Goal: Task Accomplishment & Management: Use online tool/utility

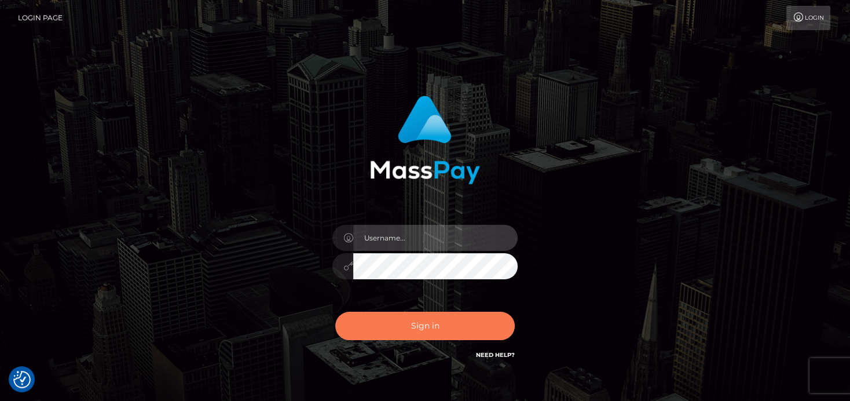
type input "[PERSON_NAME]"
click at [449, 326] on button "Sign in" at bounding box center [425, 326] width 180 height 28
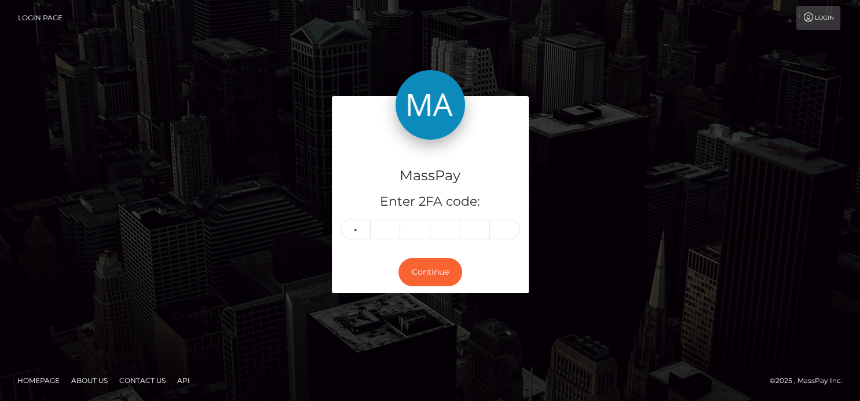
type input "6"
type input "1"
type input "6"
type input "5"
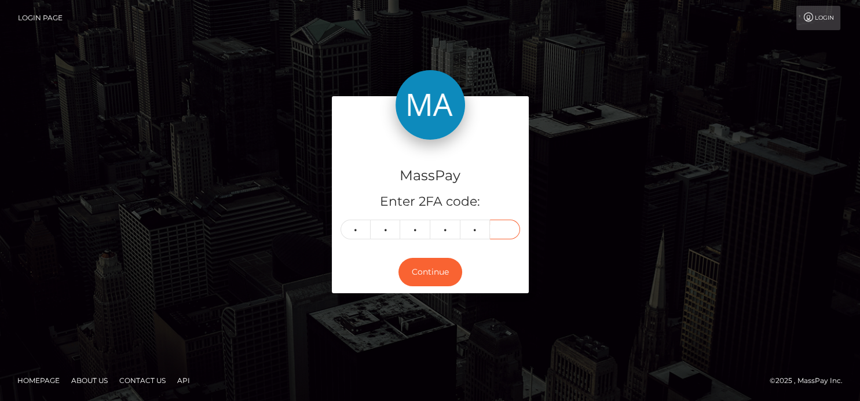
type input "1"
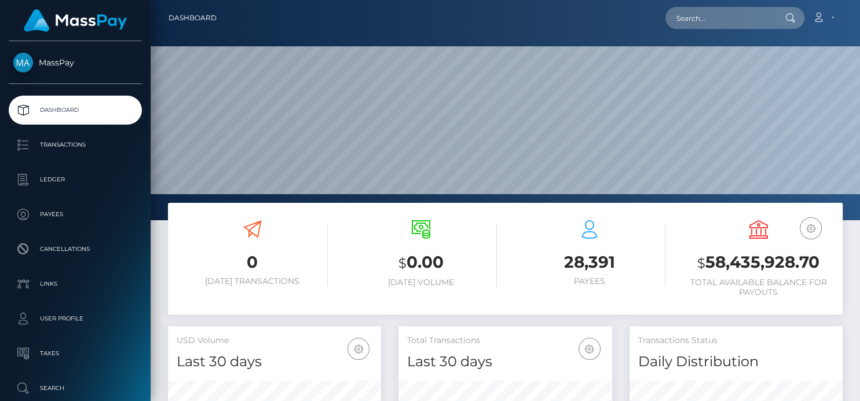
scroll to position [205, 213]
click at [688, 14] on input "text" at bounding box center [719, 18] width 109 height 22
paste input "mariatripiana74@gmail.com"
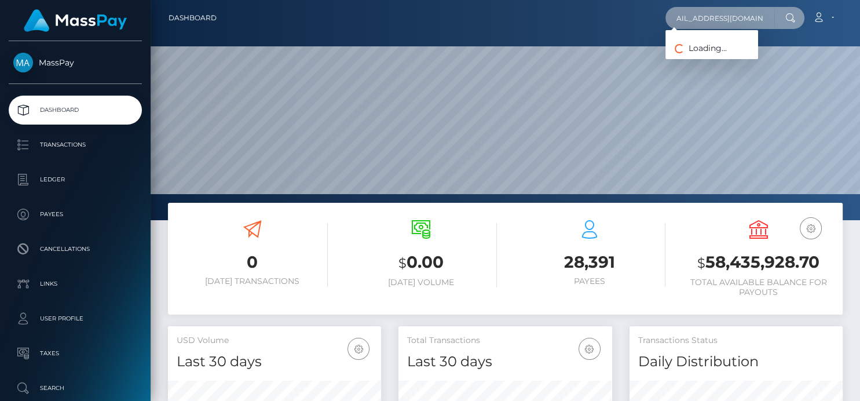
type input "mariatripiana74@gmail.com"
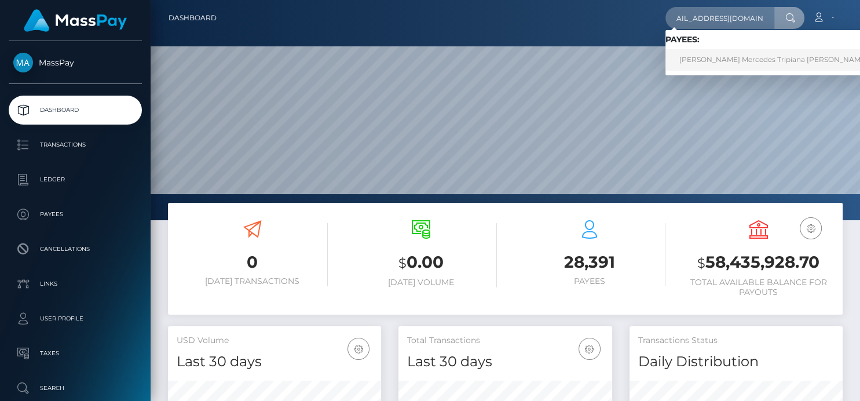
click at [688, 65] on link "Maria Mercedes Tripiana Garcia" at bounding box center [773, 59] width 216 height 21
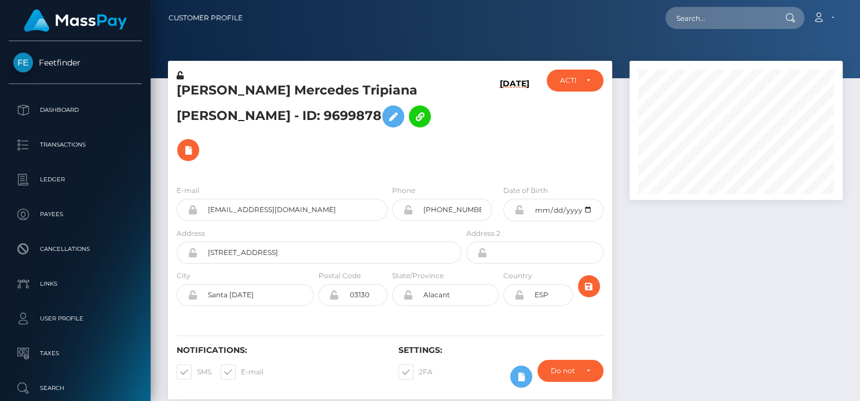
scroll to position [139, 213]
click at [688, 23] on input "text" at bounding box center [719, 18] width 109 height 22
paste input "markie.tromburg10@gmail.com"
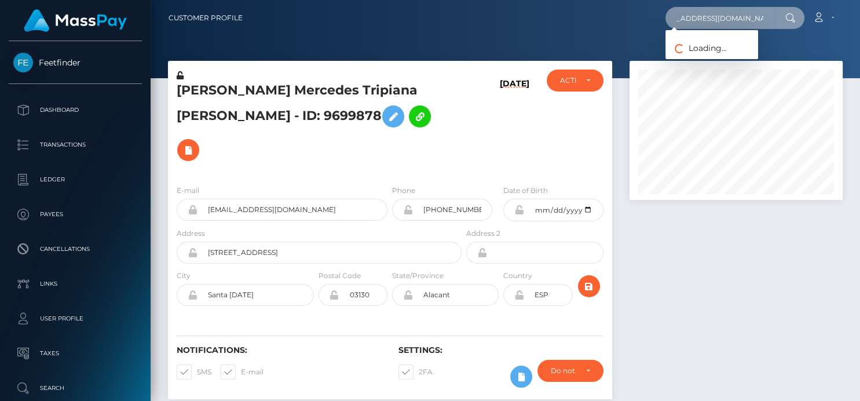
type input "markie.tromburg10@gmail.com"
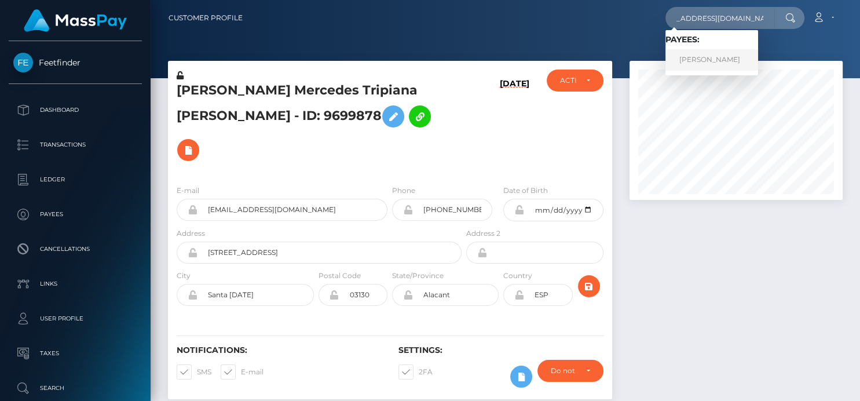
click at [699, 58] on link "Markie E Johnson" at bounding box center [711, 59] width 93 height 21
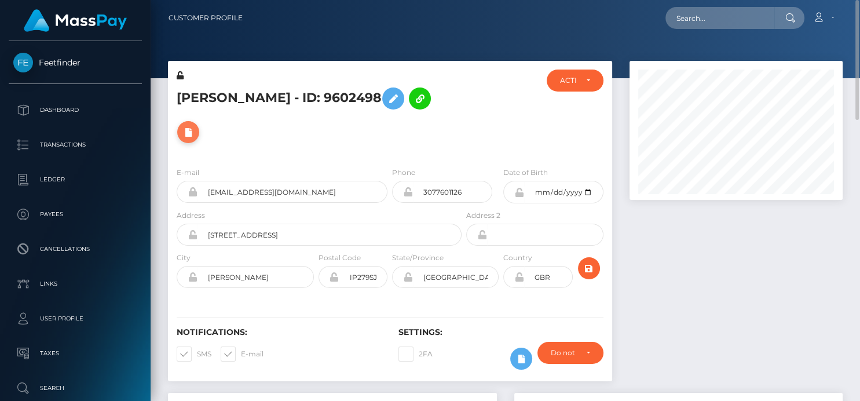
click at [182, 133] on icon at bounding box center [188, 132] width 14 height 14
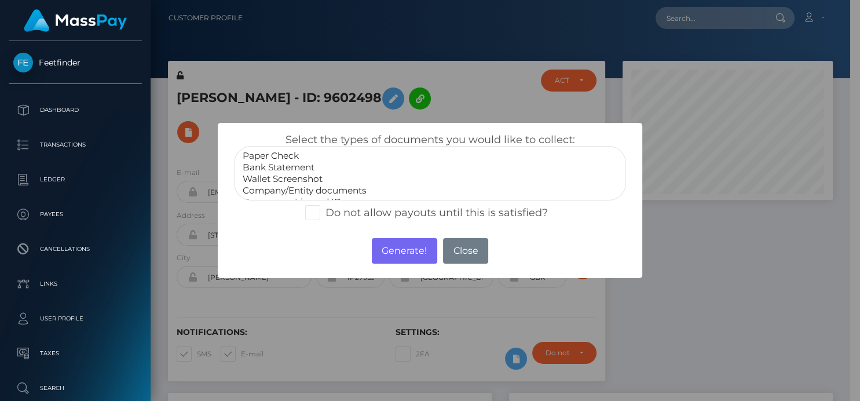
scroll to position [22, 0]
select select "Miscellaneous"
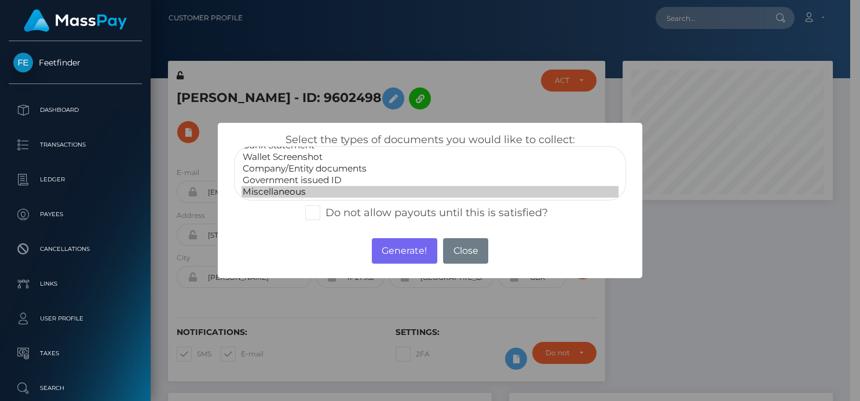
click at [295, 192] on option "Miscellaneous" at bounding box center [429, 192] width 376 height 12
click at [388, 244] on button "Generate!" at bounding box center [404, 250] width 65 height 25
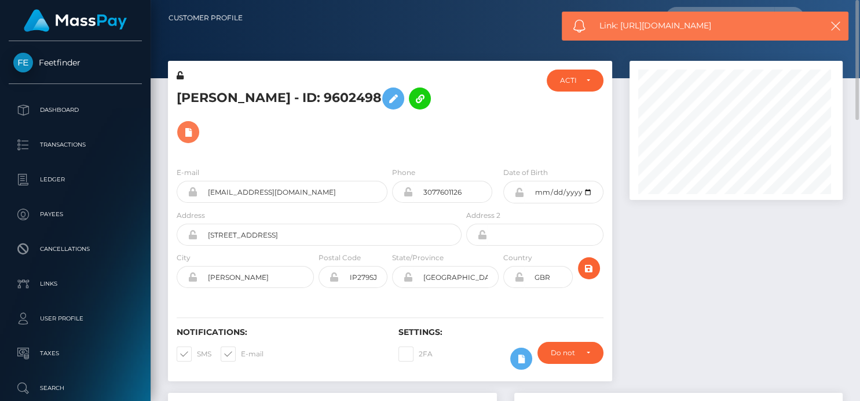
scroll to position [139, 213]
drag, startPoint x: 735, startPoint y: 27, endPoint x: 619, endPoint y: 23, distance: 115.9
click at [619, 23] on span "Link: https://l.maspay.io/LkzZI" at bounding box center [704, 26] width 211 height 12
copy span "https://l.maspay.io/LkzZI"
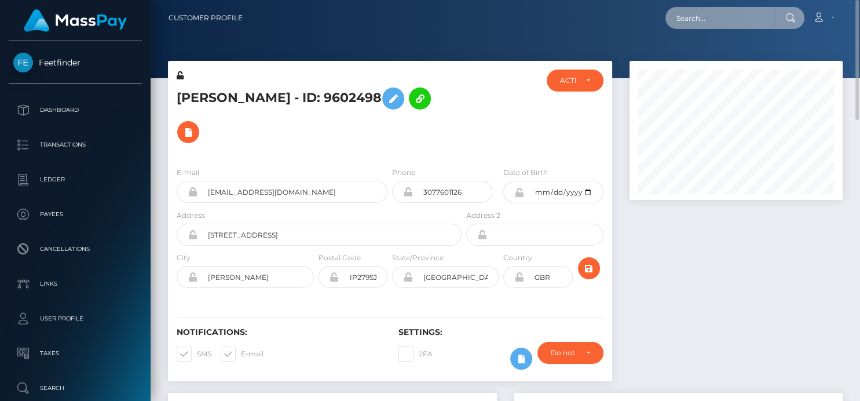
click at [701, 17] on input "text" at bounding box center [719, 18] width 109 height 22
paste input "achisylvie2018@gmail.com"
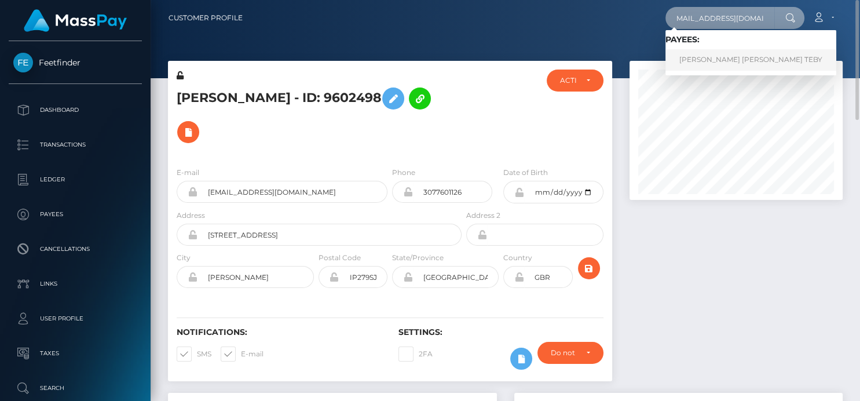
type input "achisylvie2018@gmail.com"
click at [683, 54] on link "ACHI SYLVIE NANCY TEBY" at bounding box center [750, 59] width 171 height 21
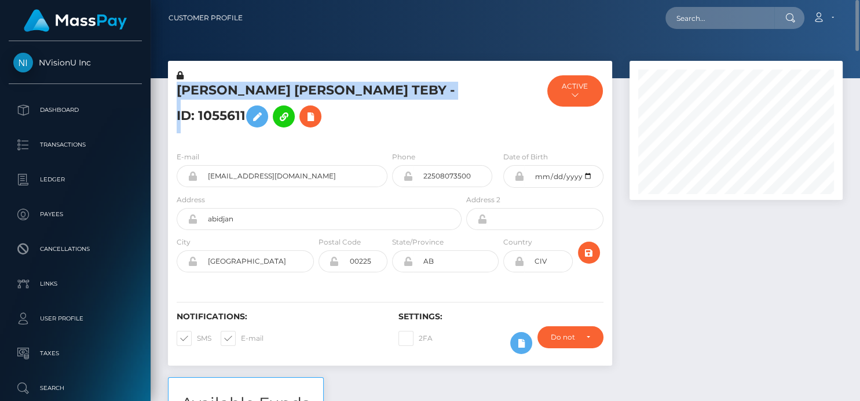
drag, startPoint x: 438, startPoint y: 96, endPoint x: 163, endPoint y: 82, distance: 274.8
click at [163, 82] on div "ACHI SYLVIE NANCY TEBY - ID: 1055611 ACTIVE ACTIVE" at bounding box center [389, 219] width 461 height 316
copy div "ACHI SYLVIE NANCY TEBY - ID: 1055611"
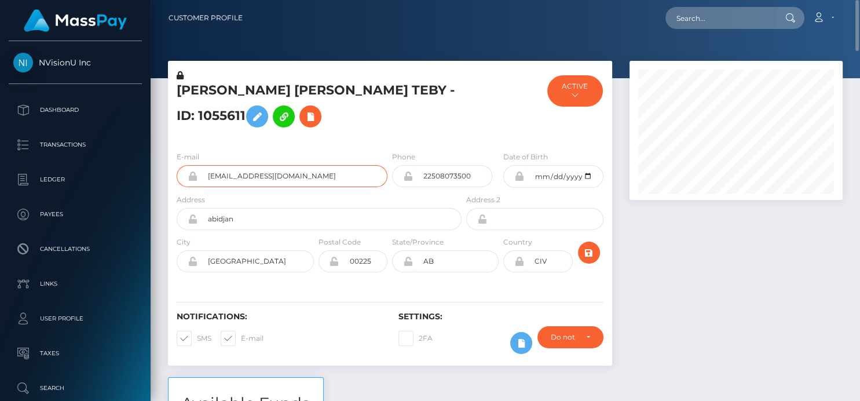
drag, startPoint x: 328, startPoint y: 179, endPoint x: 186, endPoint y: 170, distance: 142.2
click at [186, 170] on div "[EMAIL_ADDRESS][DOMAIN_NAME]" at bounding box center [282, 176] width 211 height 22
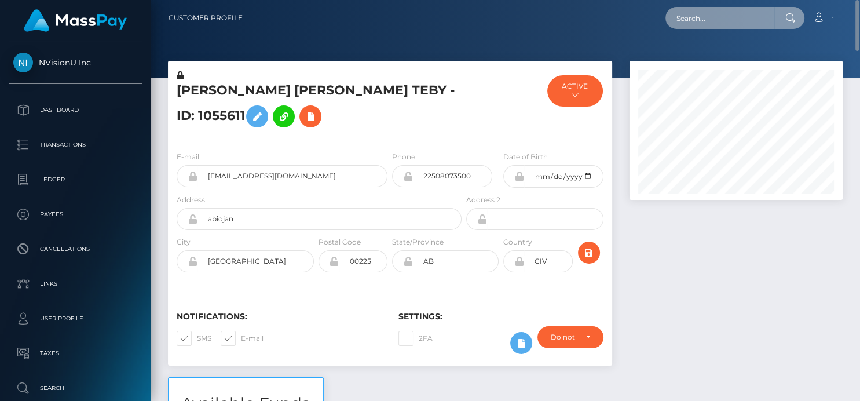
click at [713, 22] on input "text" at bounding box center [719, 18] width 109 height 22
paste input "a2355430154c474ca5a2bc38ce007a2e."
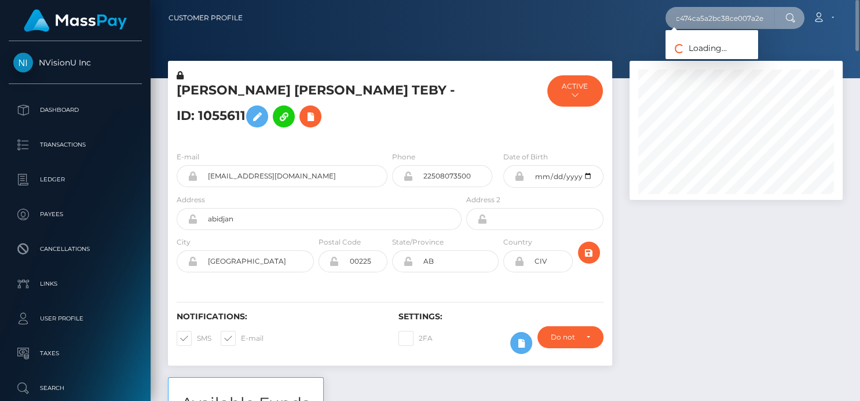
scroll to position [0, 45]
type input "a2355430154c474ca5a2bc38ce007a2e"
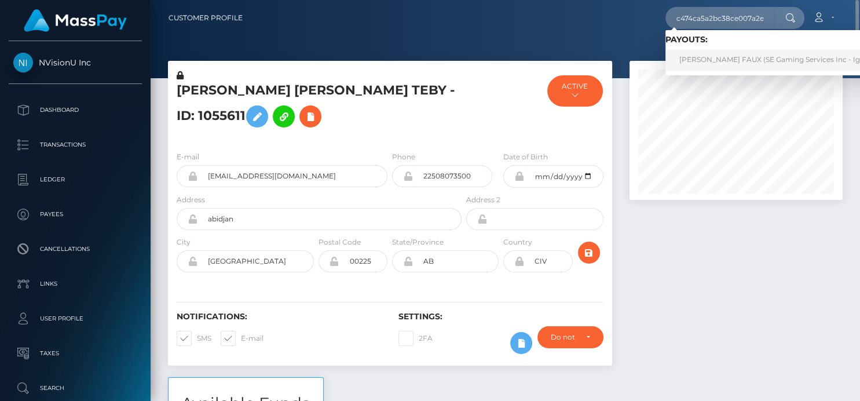
click at [720, 59] on link "BRANDON R FAUX (SE Gaming Services Inc - Ignite Tournaments)" at bounding box center [801, 59] width 273 height 21
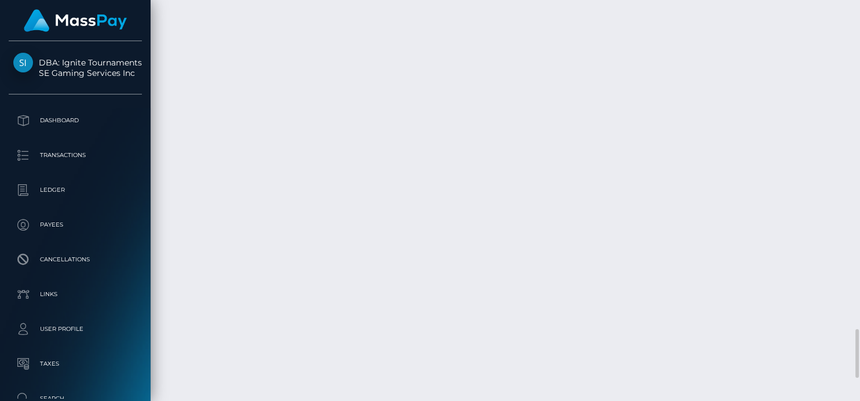
scroll to position [139, 213]
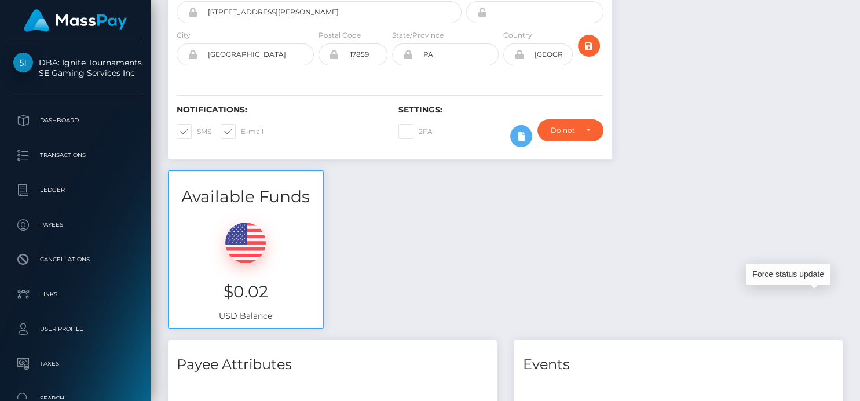
scroll to position [0, 0]
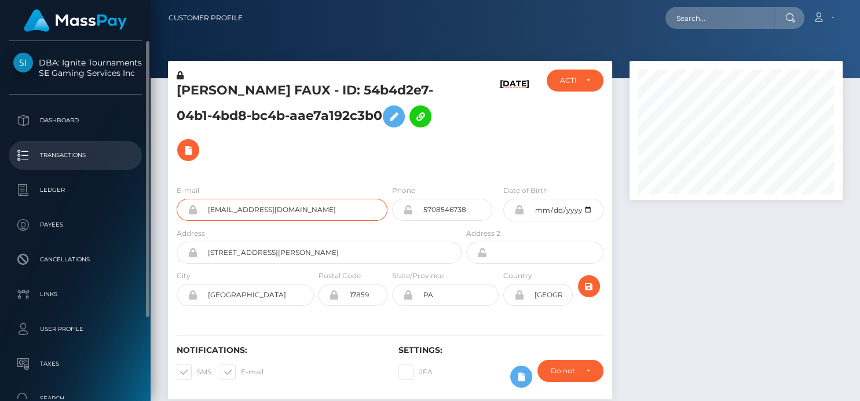
drag, startPoint x: 298, startPoint y: 179, endPoint x: 50, endPoint y: 151, distance: 249.4
click at [49, 153] on div "DBA: Ignite Tournaments SE Gaming Services Inc Dashboard Transactions Ledger Pa…" at bounding box center [430, 200] width 860 height 401
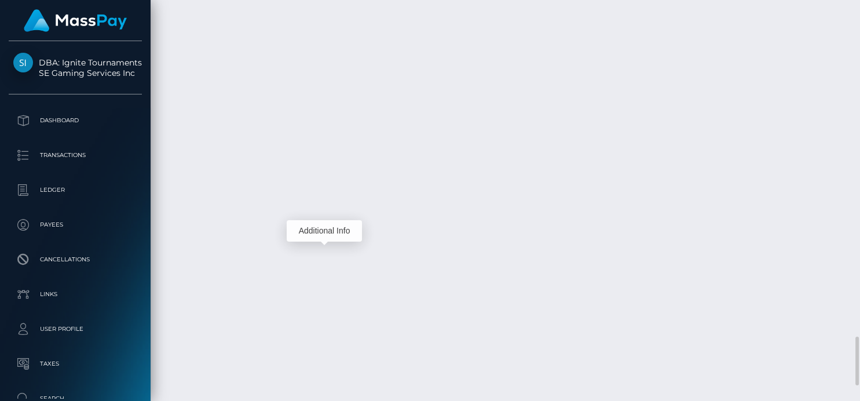
scroll to position [139, 213]
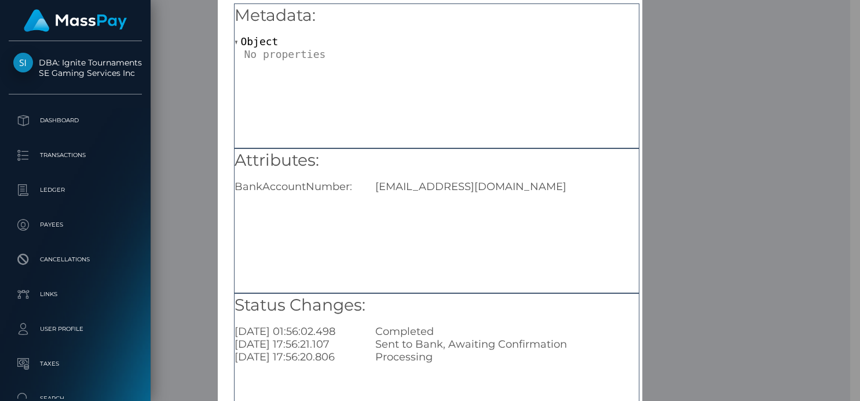
scroll to position [64, 0]
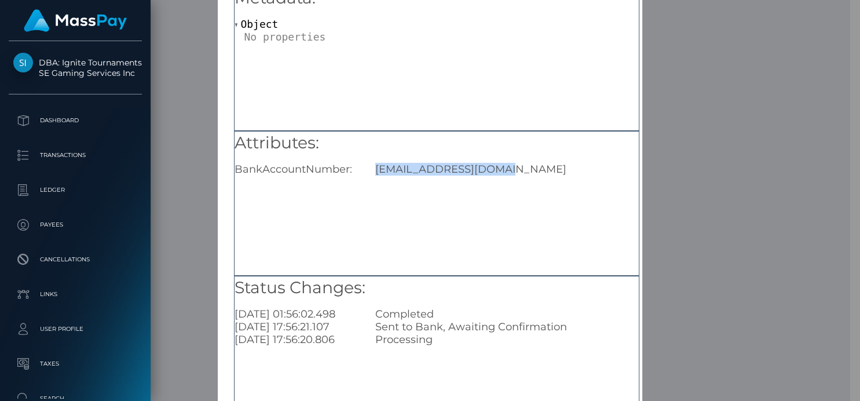
drag, startPoint x: 509, startPoint y: 171, endPoint x: 366, endPoint y: 168, distance: 143.1
click at [367, 168] on div "[EMAIL_ADDRESS][DOMAIN_NAME]" at bounding box center [507, 169] width 281 height 13
copy div "[EMAIL_ADDRESS][DOMAIN_NAME]"
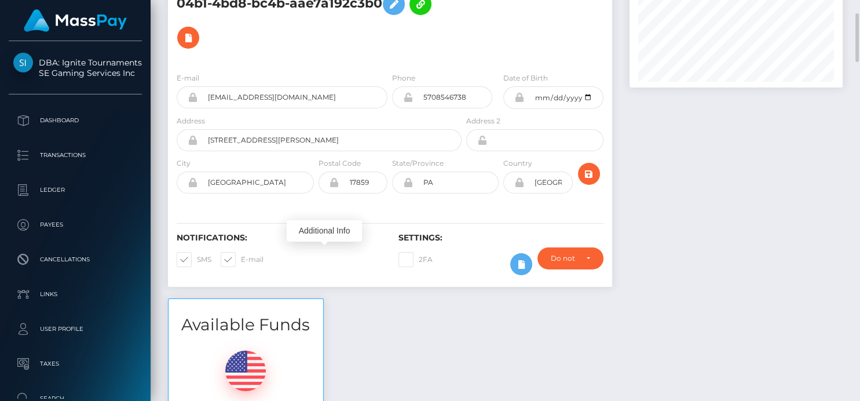
scroll to position [0, 0]
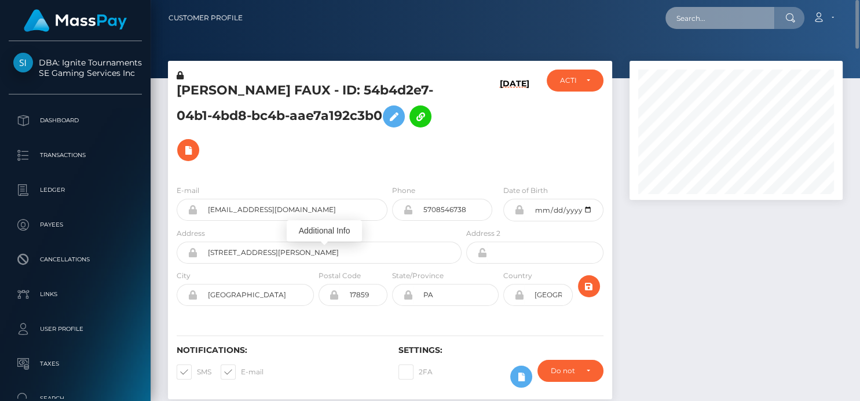
click at [707, 25] on input "text" at bounding box center [719, 18] width 109 height 22
paste input "48b67a80128947db881eb1ce8def0bec"
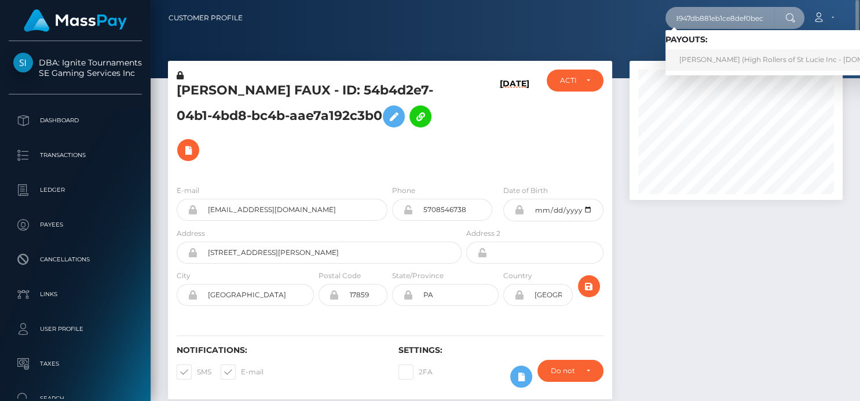
type input "48b67a80128947db881eb1ce8def0bec"
click at [699, 61] on link "[PERSON_NAME] (High Rollers of St Lucie Inc - [DOMAIN_NAME])" at bounding box center [792, 59] width 255 height 21
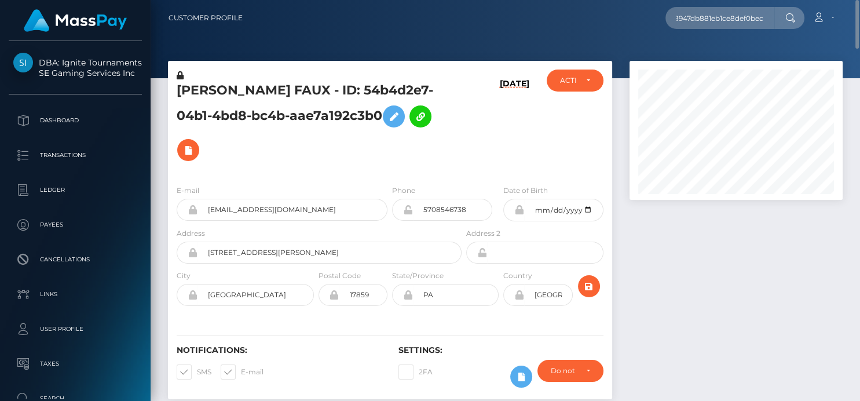
scroll to position [0, 0]
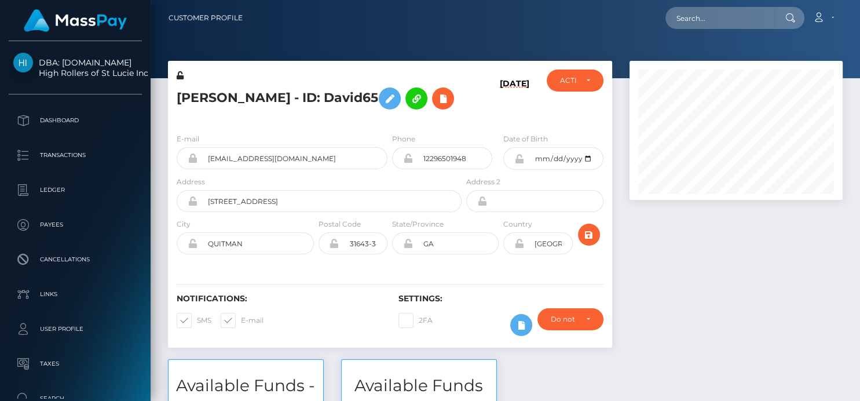
scroll to position [139, 213]
click at [687, 15] on input "text" at bounding box center [719, 18] width 109 height 22
paste input "[EMAIL_ADDRESS][DOMAIN_NAME]"
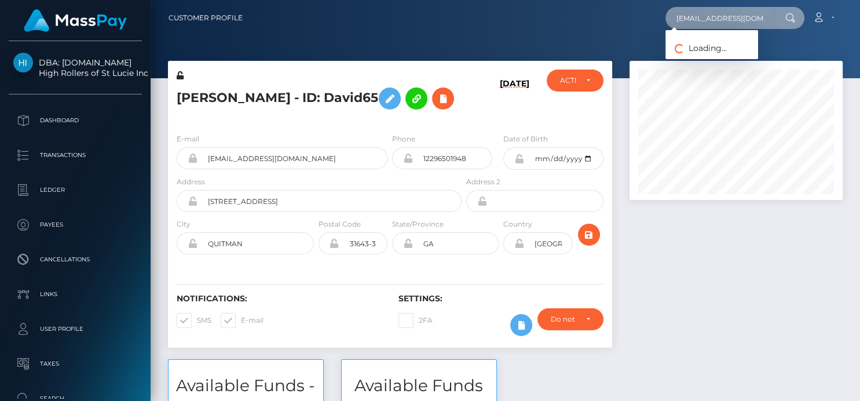
type input "[EMAIL_ADDRESS][DOMAIN_NAME]"
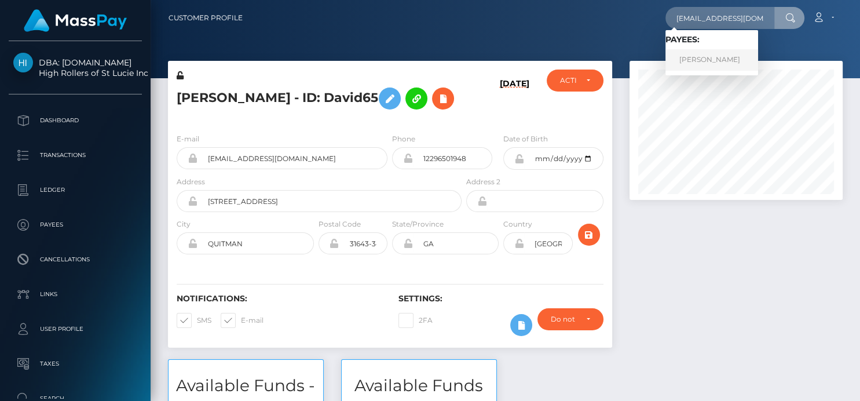
click at [700, 56] on link "[PERSON_NAME]" at bounding box center [711, 59] width 93 height 21
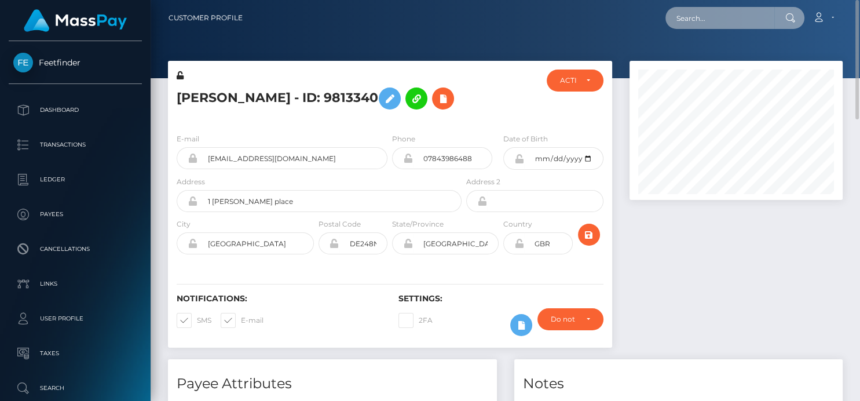
click at [688, 23] on input "text" at bounding box center [719, 18] width 109 height 22
paste input "bfiocchi5@gmail.com"
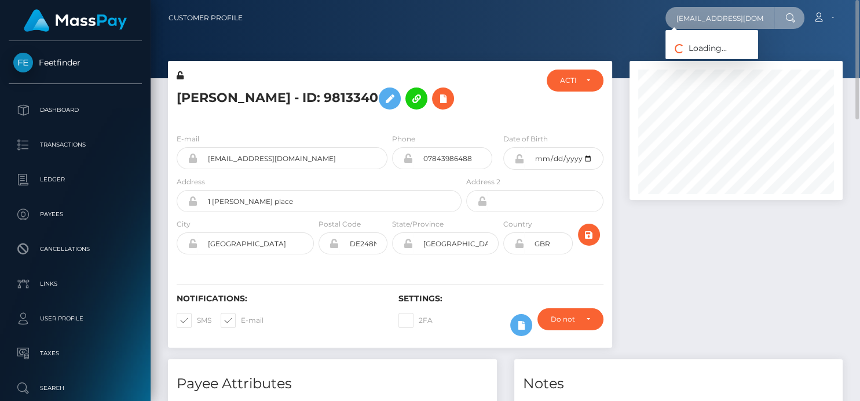
type input "bfiocchi5@gmail.com"
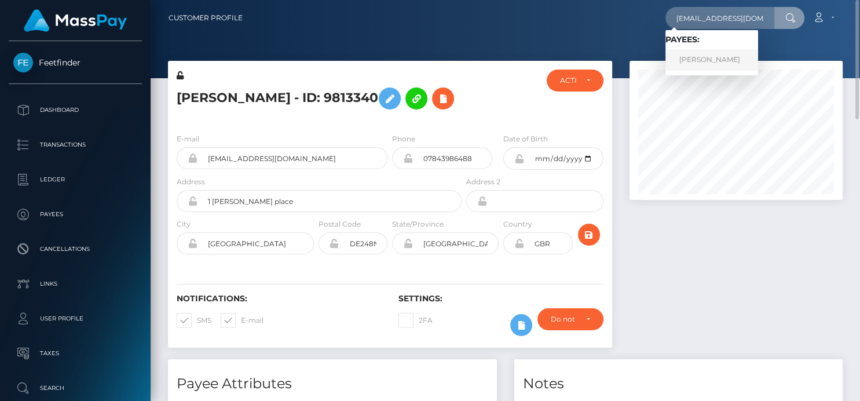
click at [694, 60] on link "Bianca Fiocchi" at bounding box center [711, 59] width 93 height 21
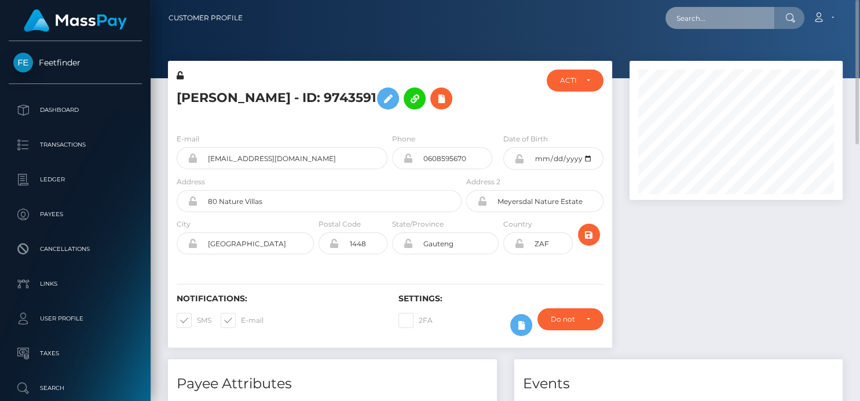
click at [728, 25] on input "text" at bounding box center [719, 18] width 109 height 22
paste input "nfo@vinpace.com"
type input "nfo@vinpace.com"
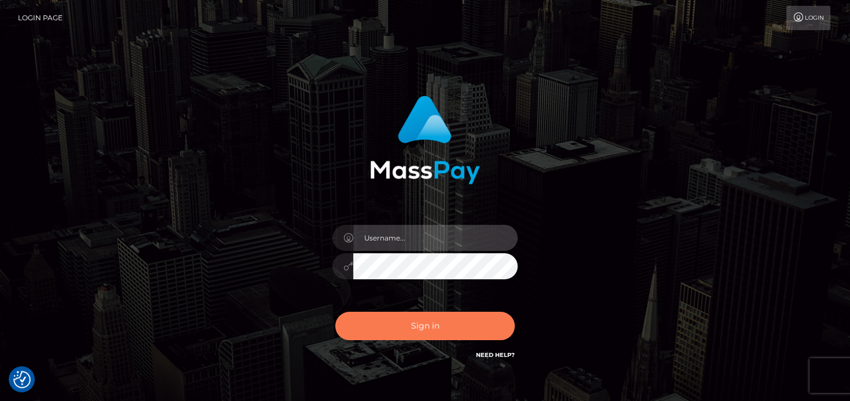
type input "denise"
click at [376, 331] on button "Sign in" at bounding box center [425, 326] width 180 height 28
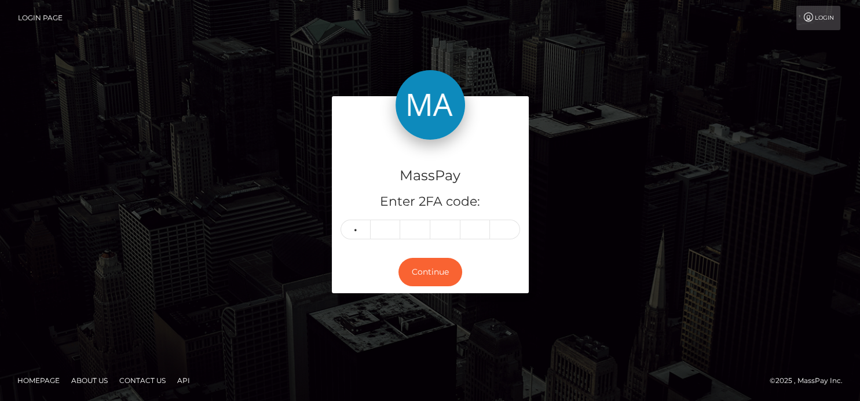
type input "9"
type input "4"
type input "1"
type input "4"
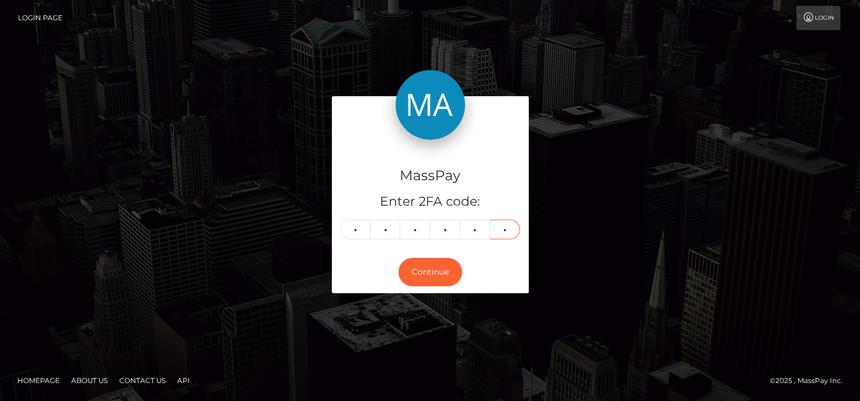
type input "4"
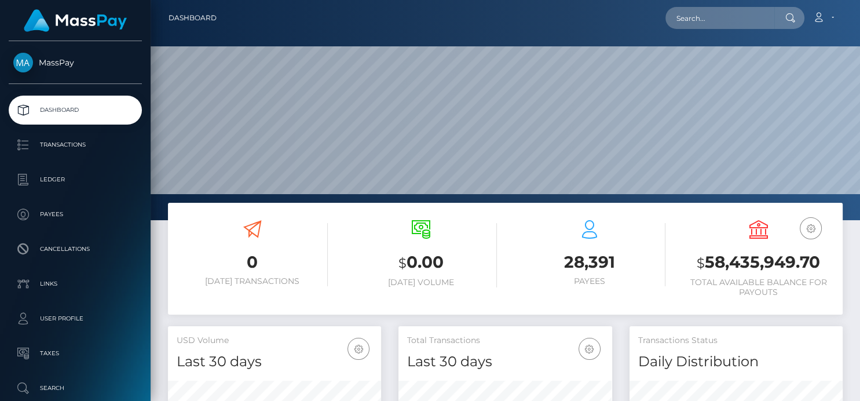
scroll to position [343, 213]
click at [707, 19] on input "text" at bounding box center [719, 18] width 109 height 22
paste input "[EMAIL_ADDRESS][DOMAIN_NAME]"
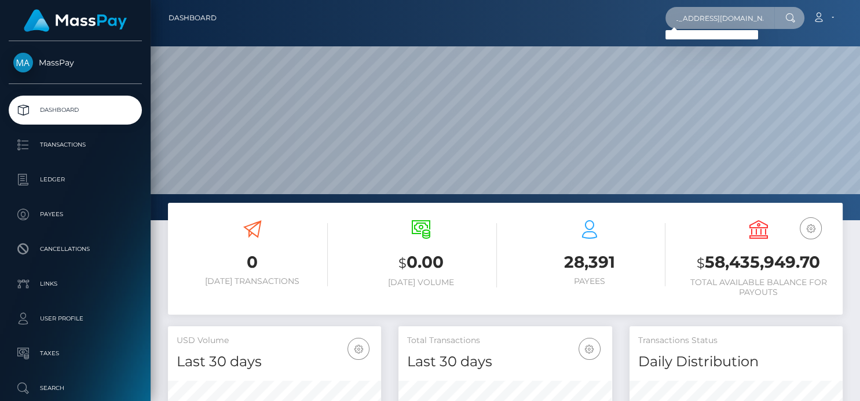
scroll to position [0, 0]
click at [690, 29] on div "kimphuong1979py@gmail.com Loading... Loading..." at bounding box center [734, 18] width 139 height 22
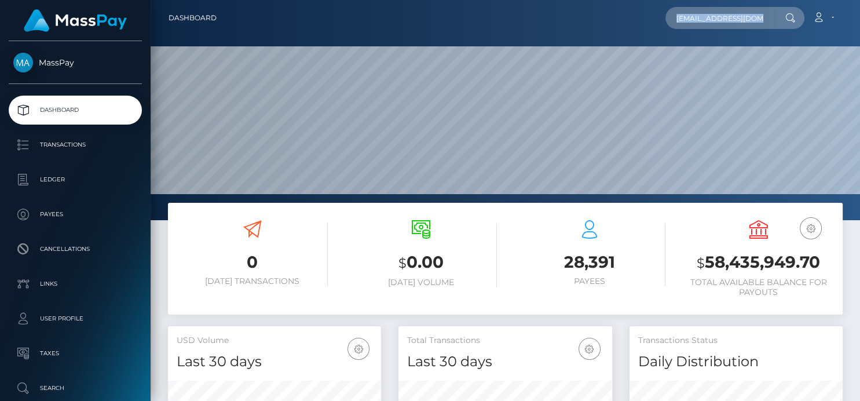
drag, startPoint x: 780, startPoint y: 34, endPoint x: 681, endPoint y: 13, distance: 101.2
click at [784, 36] on div "Dashboard kimphuong1979py@gmail.com Loading... Loading... Account" at bounding box center [505, 200] width 709 height 401
click at [682, 13] on input "kimphuong1979py@gmail.com" at bounding box center [719, 18] width 109 height 22
drag, startPoint x: 695, startPoint y: 15, endPoint x: 753, endPoint y: 26, distance: 58.4
click at [748, 21] on input "kimphuong1979py@gmail.com" at bounding box center [719, 18] width 109 height 22
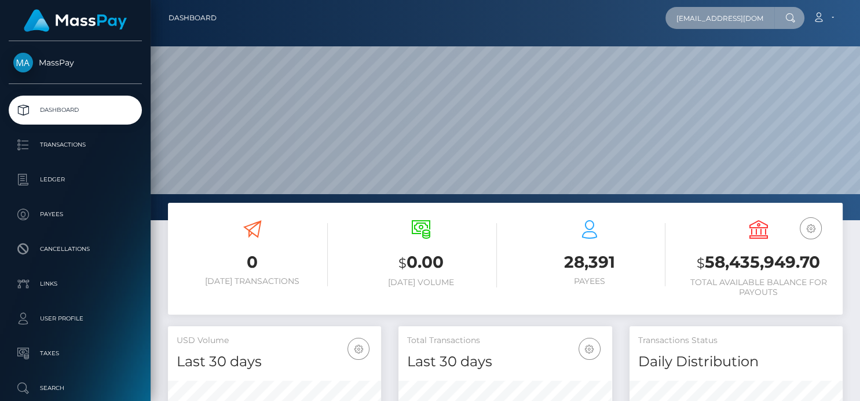
click at [729, 21] on input "kimphuong1979py@gmail.com" at bounding box center [719, 18] width 109 height 22
drag, startPoint x: 676, startPoint y: 16, endPoint x: 856, endPoint y: 42, distance: 182.0
click at [857, 42] on div "Dashboard kimphuong1979py@gmail.com Loading... Loading... Account" at bounding box center [505, 200] width 709 height 401
paste input "317314650687418368"
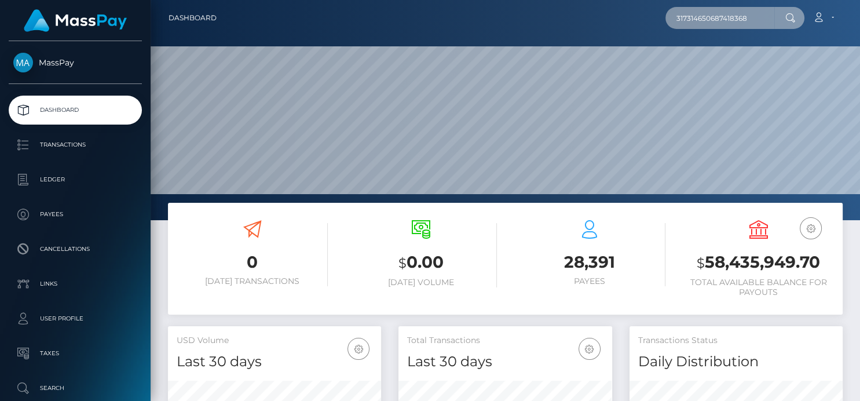
scroll to position [0, 0]
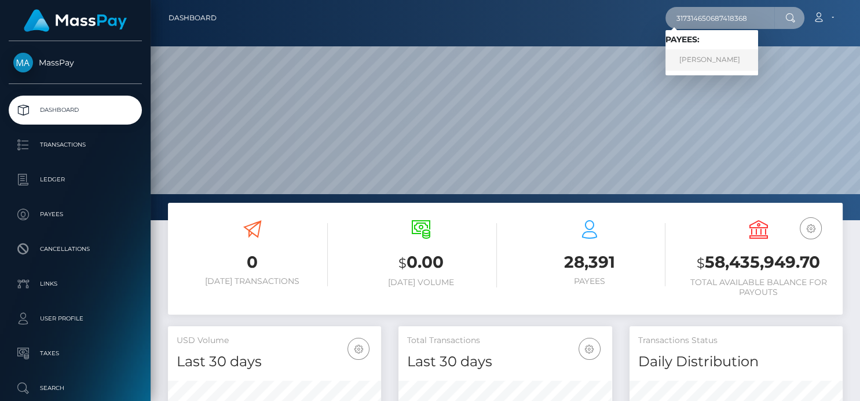
type input "317314650687418368"
click at [712, 61] on link "Militsa Mrvalevich" at bounding box center [711, 59] width 93 height 21
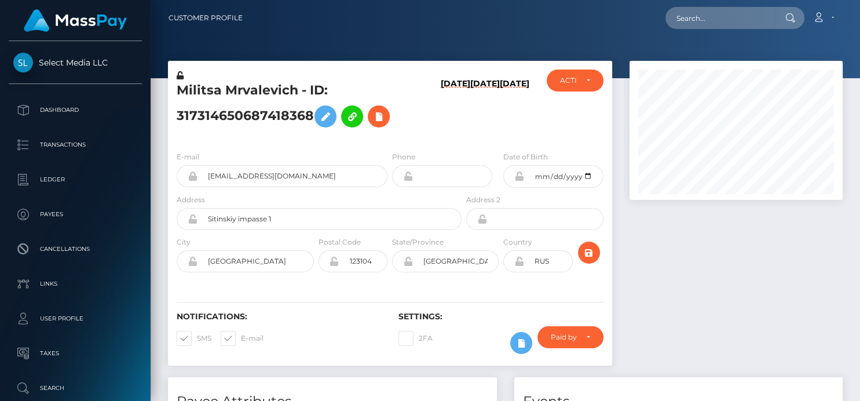
scroll to position [139, 213]
click at [382, 116] on icon at bounding box center [379, 116] width 14 height 14
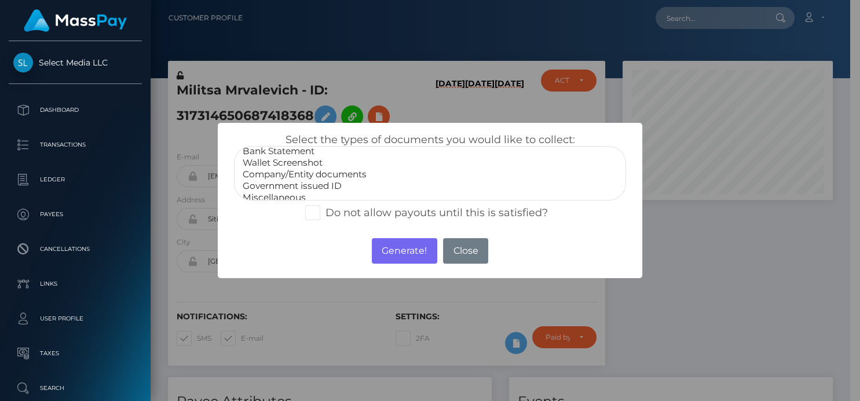
scroll to position [22, 0]
drag, startPoint x: 278, startPoint y: 181, endPoint x: 309, endPoint y: 197, distance: 35.5
select select "Government issued ID"
click at [278, 181] on option "Government issued ID" at bounding box center [429, 180] width 376 height 12
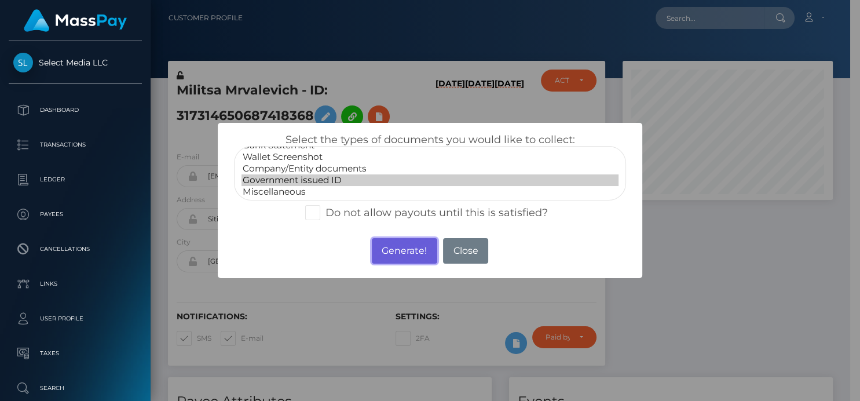
click at [384, 243] on button "Generate!" at bounding box center [404, 250] width 65 height 25
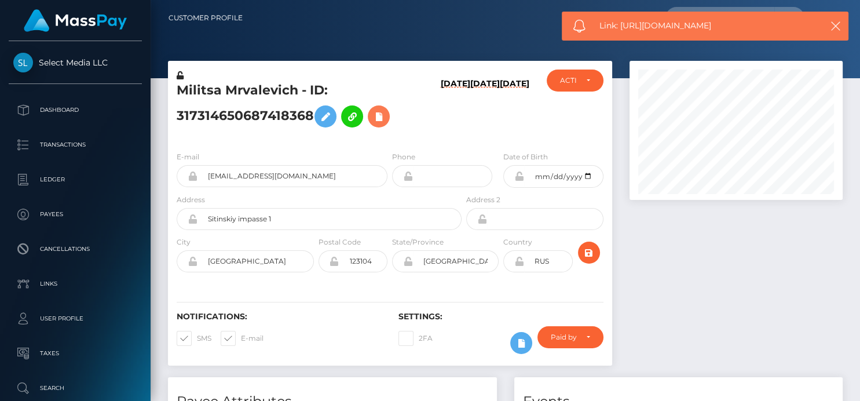
scroll to position [139, 213]
drag, startPoint x: 691, startPoint y: 26, endPoint x: 603, endPoint y: 25, distance: 88.0
click at [603, 25] on span "Link: https://l.maspay.io/akzXZ" at bounding box center [704, 26] width 211 height 12
click at [742, 29] on span "Link: https://l.maspay.io/akzXZ" at bounding box center [704, 26] width 211 height 12
drag, startPoint x: 732, startPoint y: 29, endPoint x: 620, endPoint y: 31, distance: 112.9
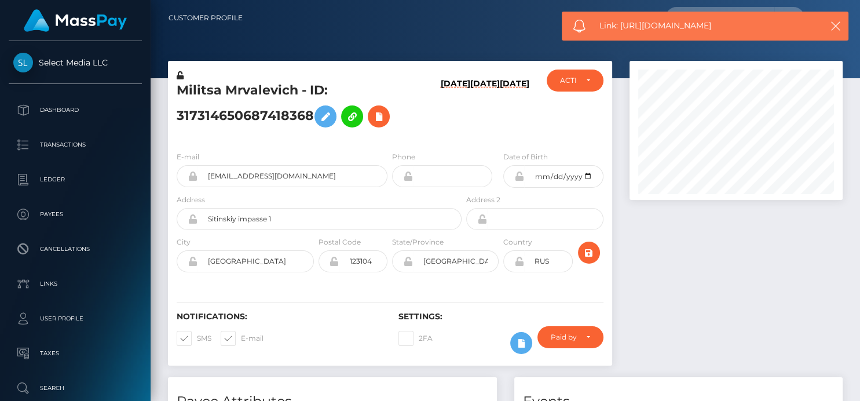
click at [620, 31] on span "Link: https://l.maspay.io/akzXZ" at bounding box center [704, 26] width 211 height 12
copy span "https://l.maspay.io/akzXZ"
click at [386, 117] on icon at bounding box center [379, 116] width 14 height 14
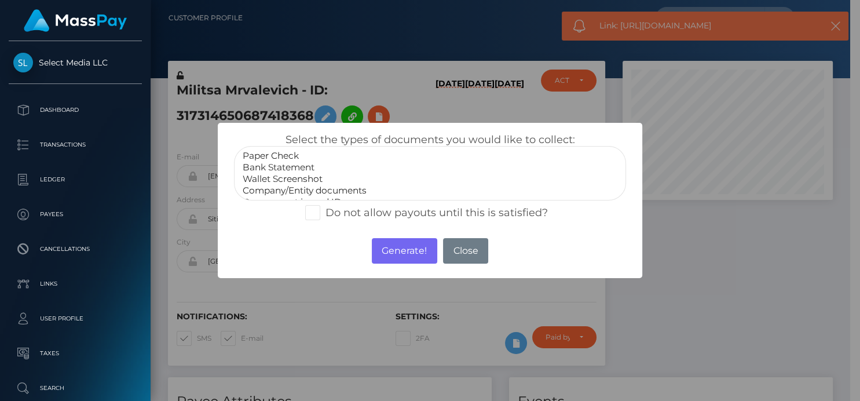
scroll to position [22, 0]
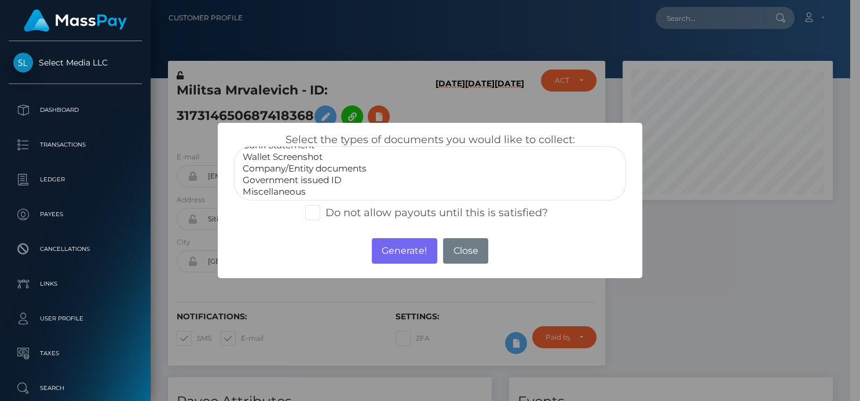
select select "Miscellaneous"
click at [252, 190] on option "Miscellaneous" at bounding box center [429, 192] width 376 height 12
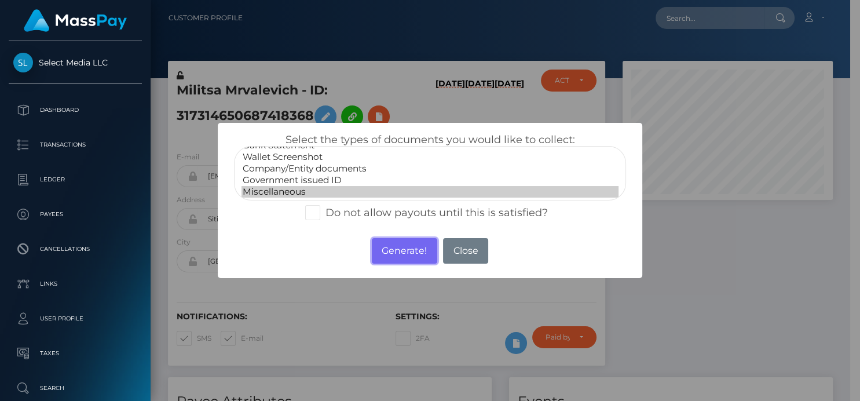
drag, startPoint x: 404, startPoint y: 251, endPoint x: 772, endPoint y: 64, distance: 413.0
click at [404, 250] on button "Generate!" at bounding box center [404, 250] width 65 height 25
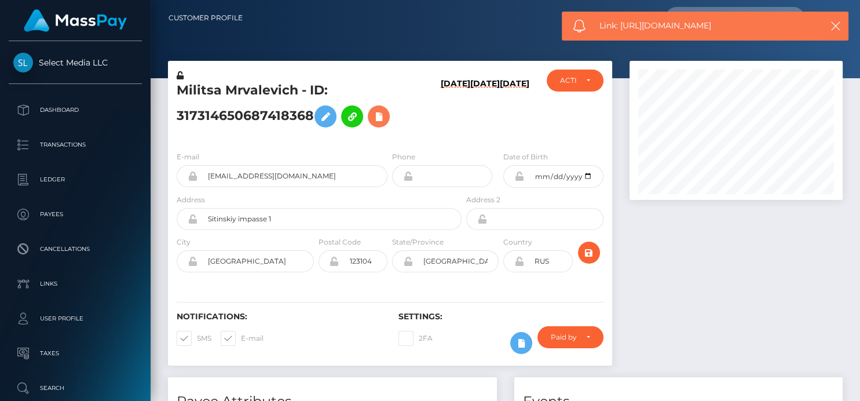
scroll to position [139, 213]
drag, startPoint x: 739, startPoint y: 28, endPoint x: 621, endPoint y: 23, distance: 118.2
click at [621, 23] on span "Link: https://l.maspay.io/dkzCR" at bounding box center [704, 26] width 211 height 12
copy span "https://l.maspay.io/dkzCR"
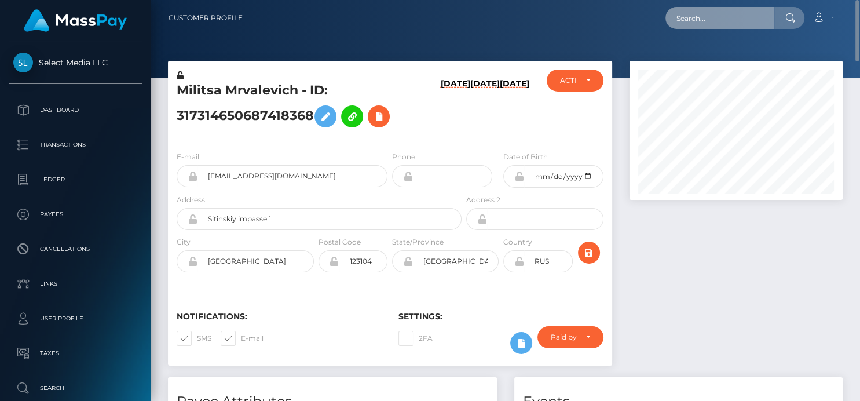
click at [687, 19] on input "text" at bounding box center [719, 18] width 109 height 22
paste input "286025881204301824"
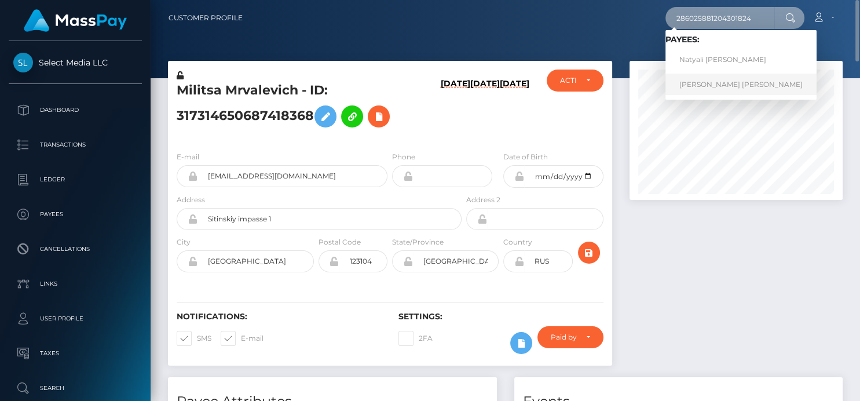
type input "286025881204301824"
click at [682, 85] on link "[PERSON_NAME] [PERSON_NAME]" at bounding box center [740, 84] width 151 height 21
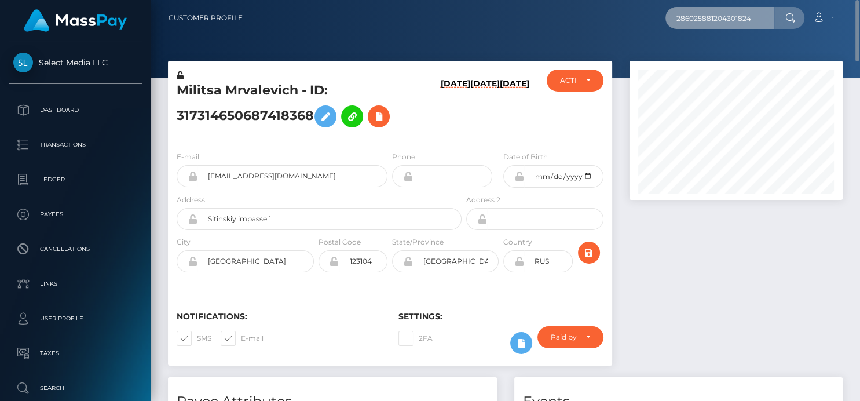
click at [762, 21] on input "286025881204301824" at bounding box center [719, 18] width 109 height 22
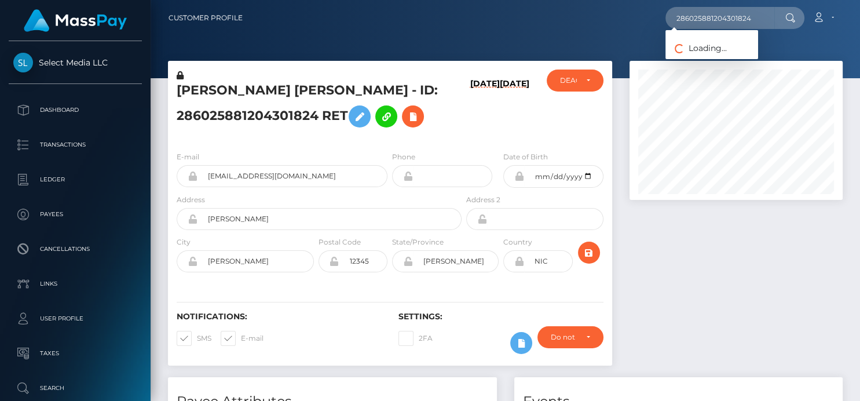
scroll to position [139, 213]
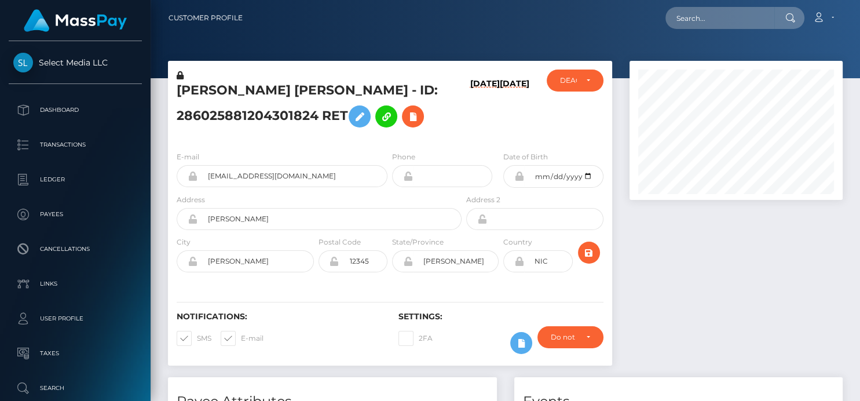
scroll to position [139, 213]
click at [698, 17] on input "text" at bounding box center [719, 18] width 109 height 22
paste input "286025881204301824"
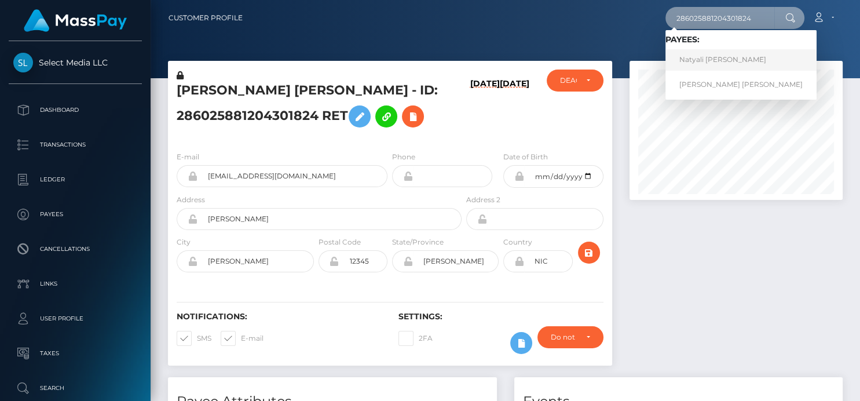
type input "286025881204301824"
click at [689, 61] on link "Natyali [PERSON_NAME]" at bounding box center [740, 59] width 151 height 21
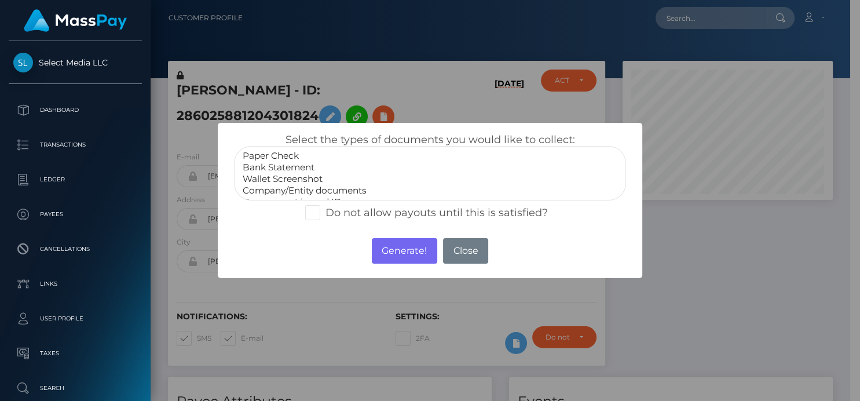
scroll to position [22, 0]
select select "Miscellaneous"
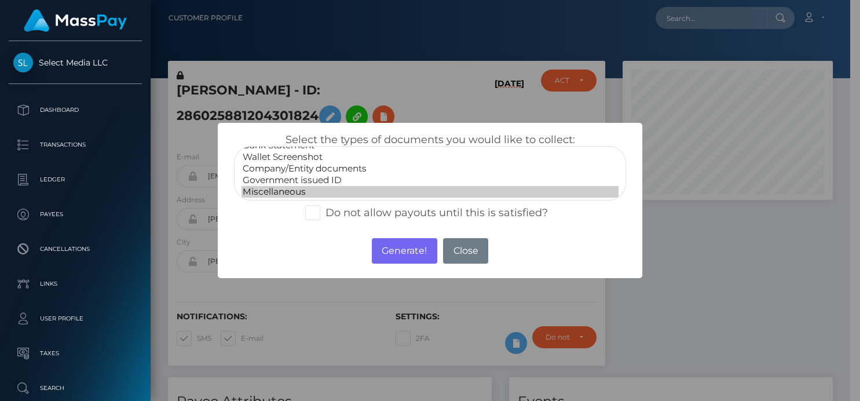
click at [299, 192] on option "Miscellaneous" at bounding box center [429, 192] width 376 height 12
drag, startPoint x: 392, startPoint y: 250, endPoint x: 363, endPoint y: 23, distance: 228.8
click at [390, 250] on button "Generate!" at bounding box center [404, 250] width 65 height 25
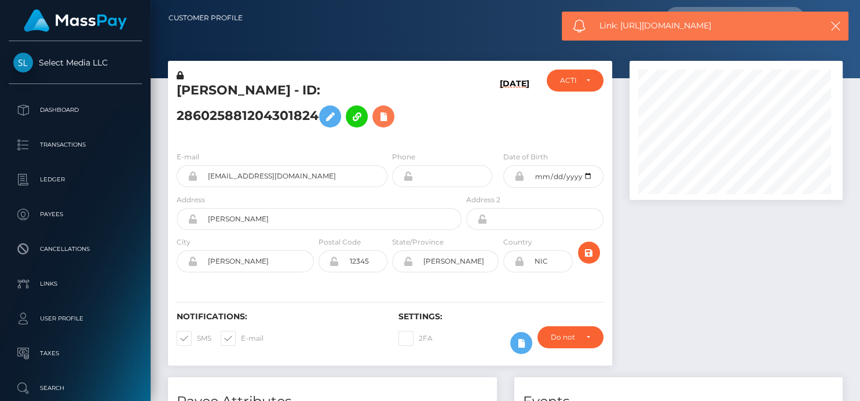
scroll to position [139, 213]
drag, startPoint x: 731, startPoint y: 27, endPoint x: 622, endPoint y: 25, distance: 109.4
click at [622, 25] on span "Link: https://l.maspay.io/LkzVX" at bounding box center [704, 26] width 211 height 12
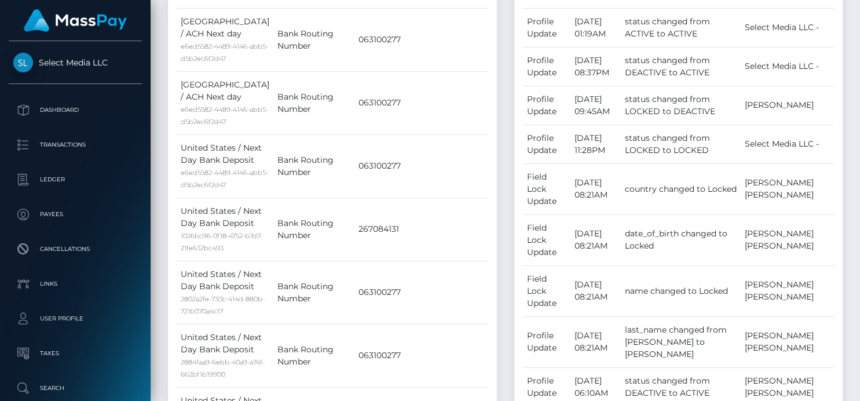
scroll to position [0, 0]
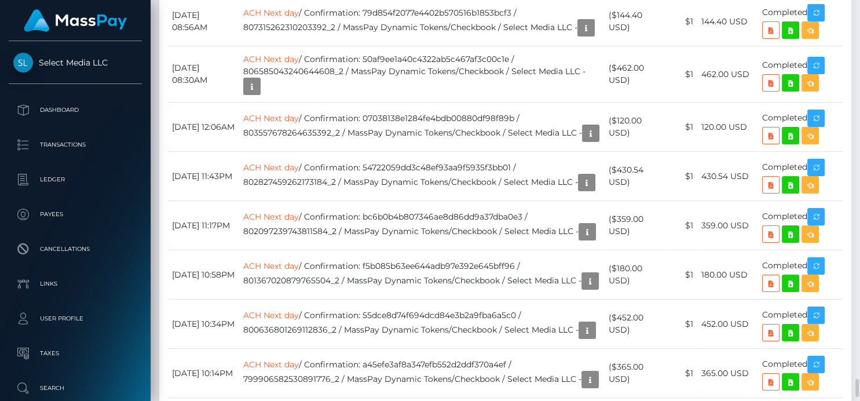
scroll to position [5476, 0]
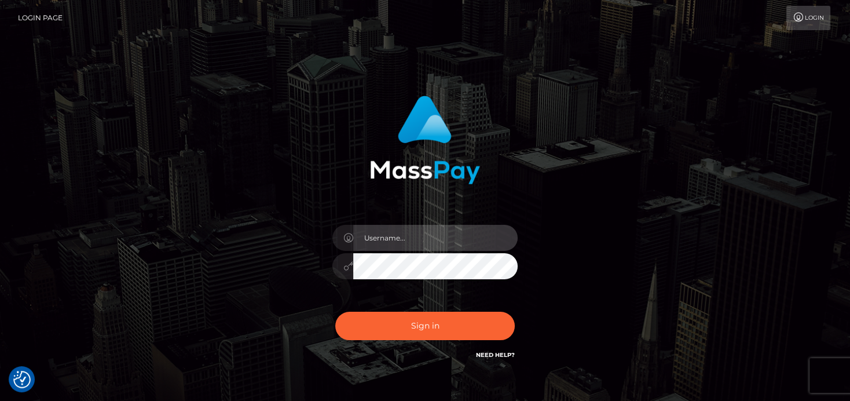
type input "[PERSON_NAME]"
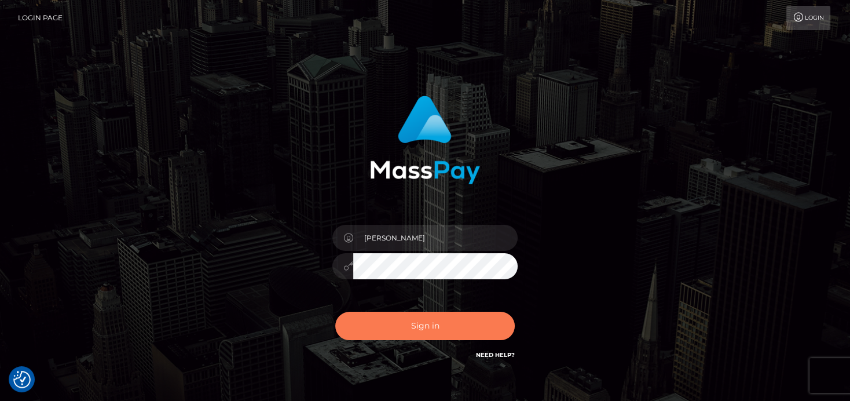
click at [411, 336] on button "Sign in" at bounding box center [425, 326] width 180 height 28
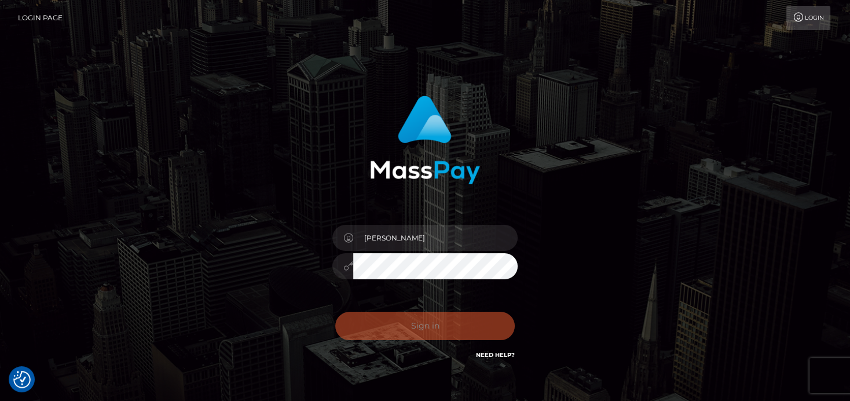
click at [421, 316] on div "Sign in Need Help?" at bounding box center [425, 331] width 203 height 52
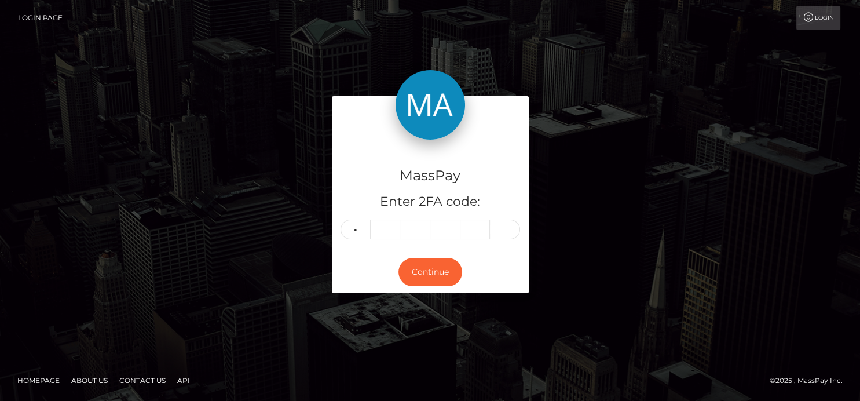
type input "7"
type input "9"
type input "0"
type input "1"
type input "2"
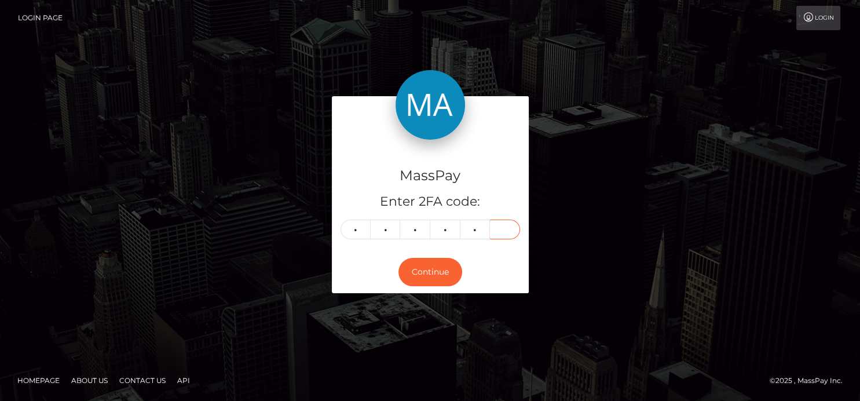
type input "6"
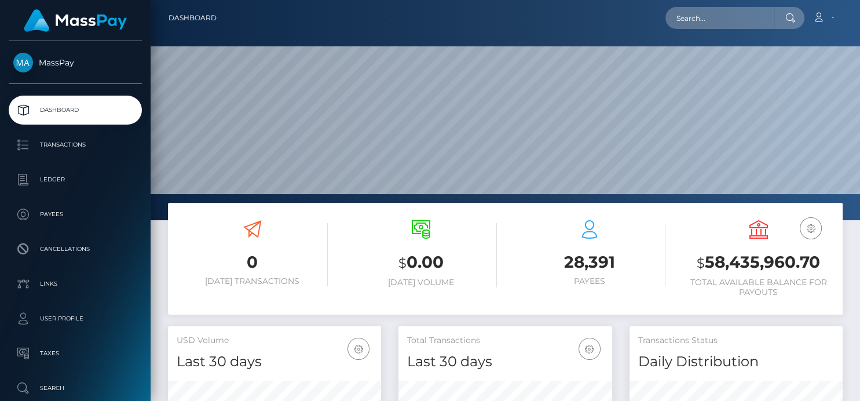
scroll to position [205, 213]
click at [684, 17] on input "text" at bounding box center [719, 18] width 109 height 22
paste input "[EMAIL_ADDRESS][DOMAIN_NAME]"
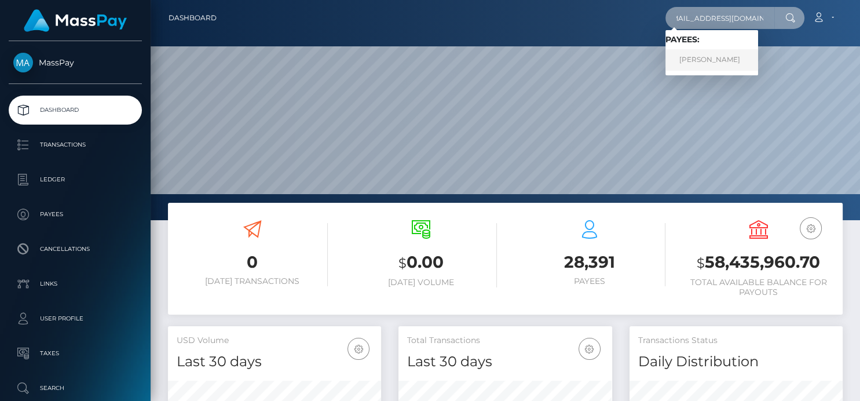
type input "[EMAIL_ADDRESS][DOMAIN_NAME]"
click at [696, 63] on link "Patricia Budkova" at bounding box center [711, 59] width 93 height 21
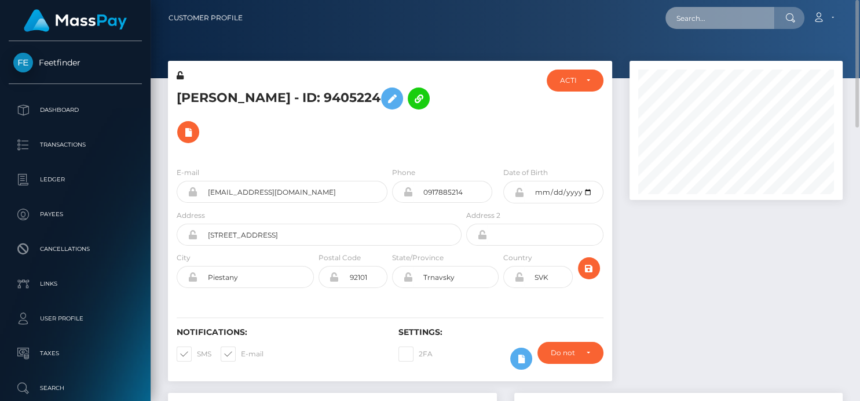
click at [692, 20] on input "text" at bounding box center [719, 18] width 109 height 22
paste input "9382231"
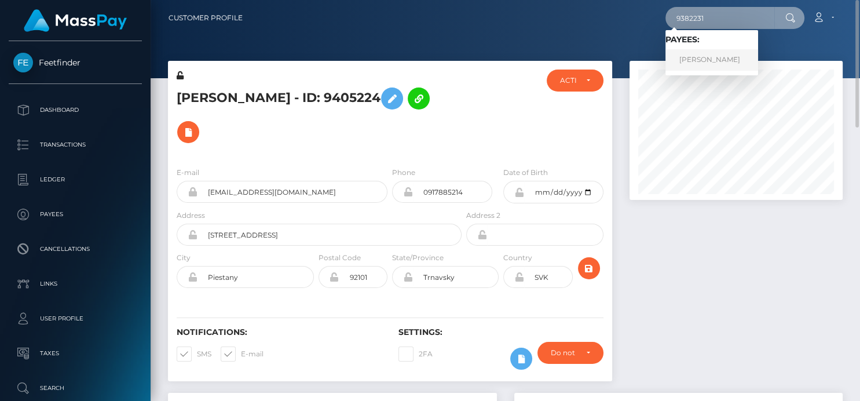
type input "9382231"
click at [687, 58] on link "[PERSON_NAME]" at bounding box center [711, 59] width 93 height 21
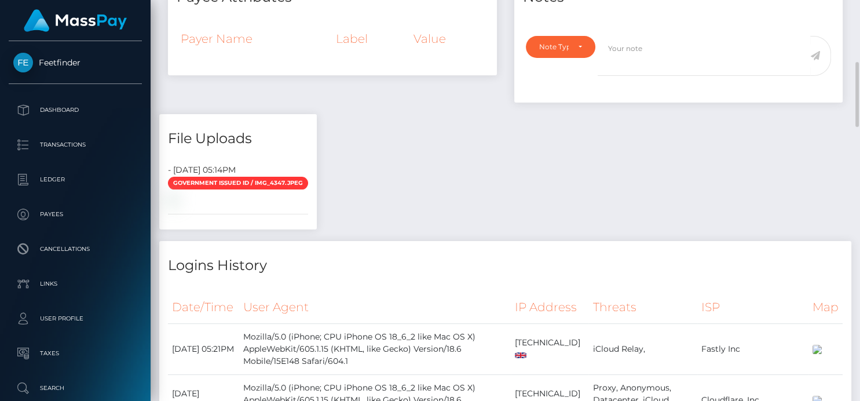
scroll to position [64, 0]
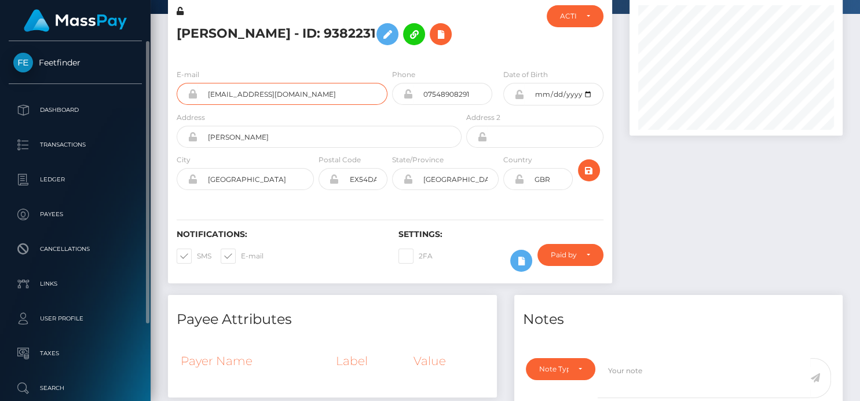
drag, startPoint x: 287, startPoint y: 127, endPoint x: 13, endPoint y: 89, distance: 276.5
click at [12, 90] on div "Feetfinder Dashboard Transactions Ledger Payees" at bounding box center [430, 200] width 860 height 401
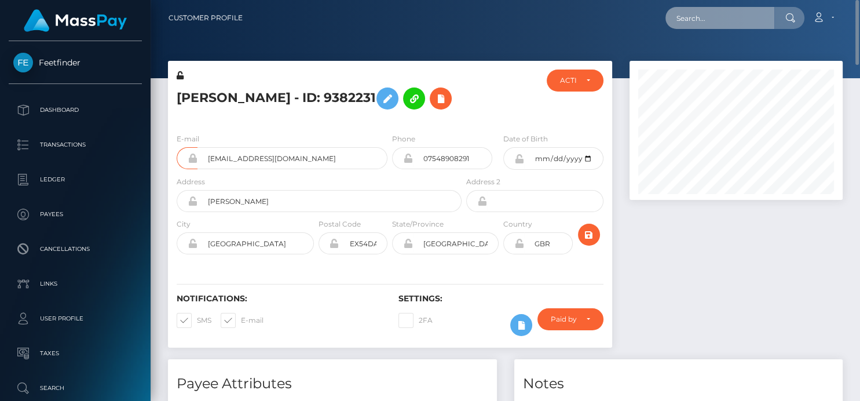
click at [705, 13] on input "text" at bounding box center [719, 18] width 109 height 22
paste input "harbaughcarla3@gmail.com"
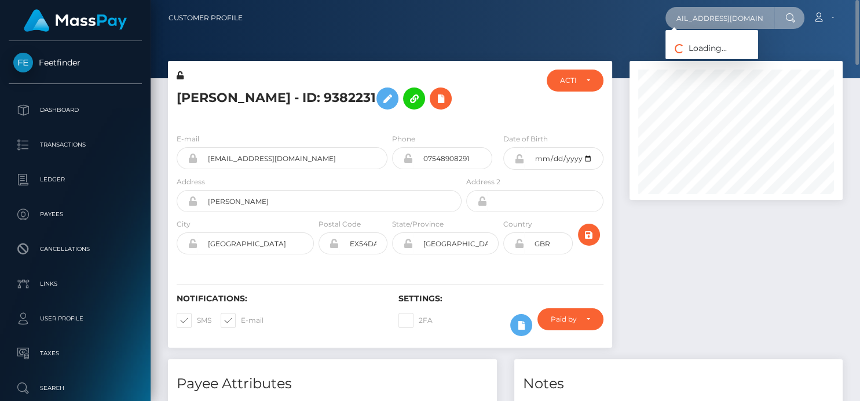
type input "harbaughcarla3@gmail.com"
drag, startPoint x: 672, startPoint y: 23, endPoint x: 859, endPoint y: 28, distance: 186.5
click at [859, 28] on nav "Customer Profile harbaughcarla3@gmail.com Loading... Loading..." at bounding box center [505, 18] width 709 height 36
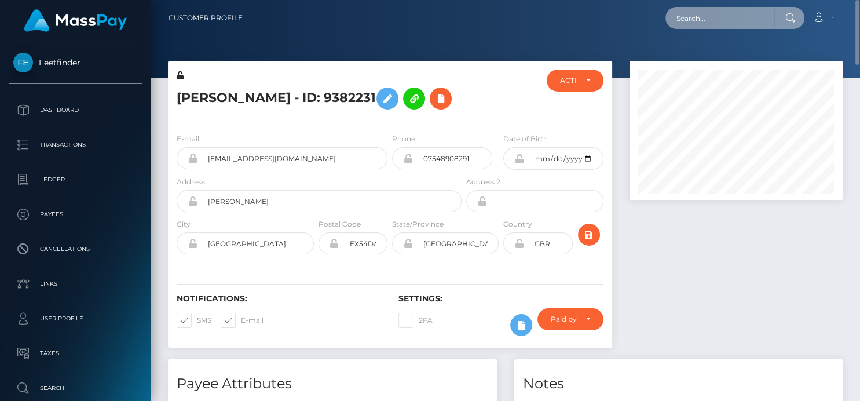
scroll to position [0, 0]
paste input "harbaughcarla3@gmail.com"
type input "harbaughcarla3@gmail.com"
drag, startPoint x: 671, startPoint y: 16, endPoint x: 859, endPoint y: 53, distance: 191.9
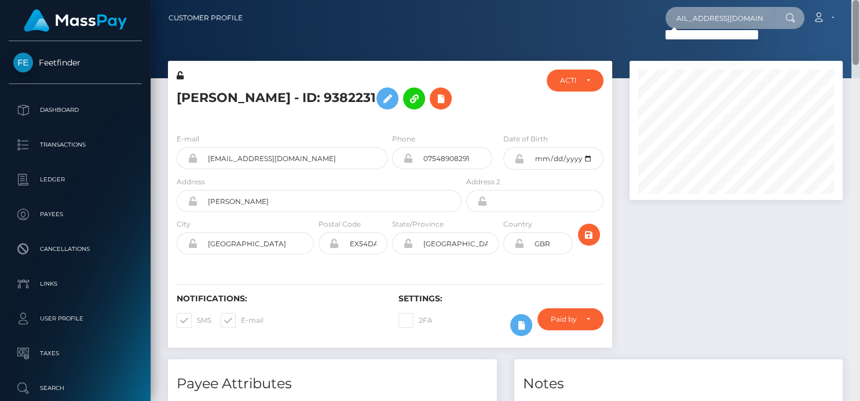
click at [859, 53] on div "Customer Profile harbaughcarla3@gmail.com Loading... Loading..." at bounding box center [505, 200] width 709 height 401
paste input "Carla Harbaugh View more details"
type input "Carla Harbaugh"
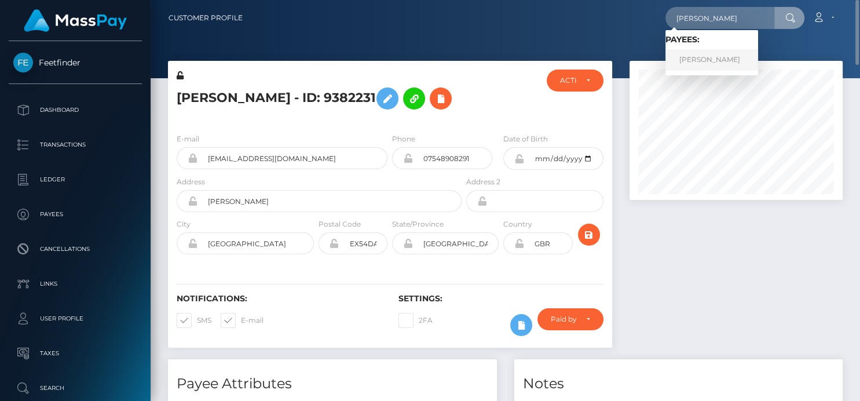
click at [693, 60] on link "Carla Harbaugh" at bounding box center [711, 59] width 93 height 21
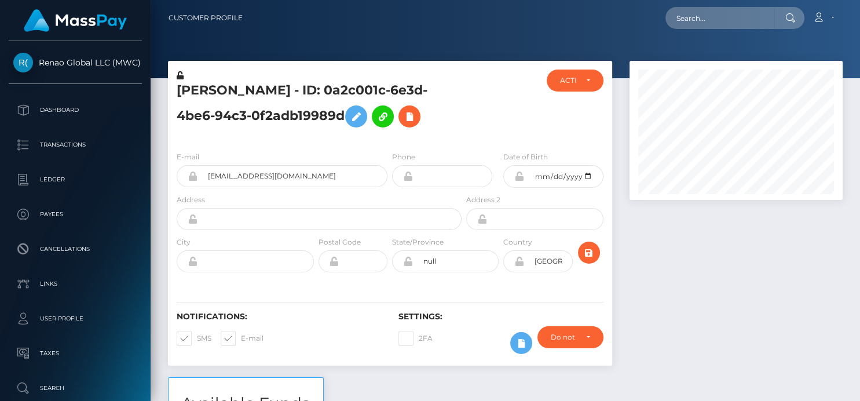
scroll to position [139, 213]
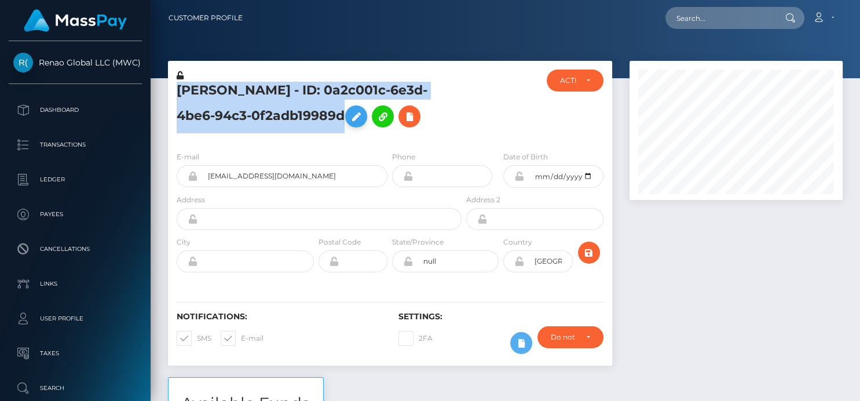
drag, startPoint x: 169, startPoint y: 88, endPoint x: 354, endPoint y: 111, distance: 186.7
click at [354, 111] on div "Carla Harbaugh - ID: 0a2c001c-6e3d-4be6-94c3-0f2adb19989d" at bounding box center [316, 105] width 296 height 72
copy h5 "Carla Harbaugh - ID: 0a2c001c-6e3d-4be6-94c3-0f2adb19989d"
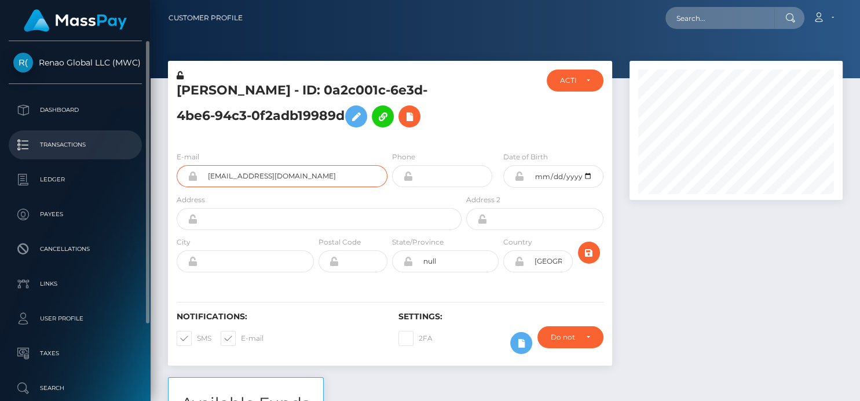
drag, startPoint x: 345, startPoint y: 178, endPoint x: 70, endPoint y: 147, distance: 276.7
click at [69, 147] on div "Renao Global LLC (MWC) Dashboard Transactions Ledger Payees Links" at bounding box center [430, 200] width 860 height 401
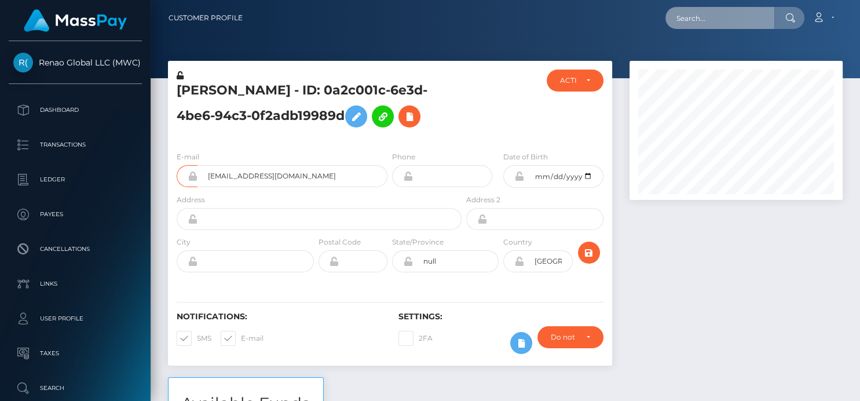
click at [706, 14] on input "text" at bounding box center [719, 18] width 109 height 22
paste input "max.leggett13@gmail.com"
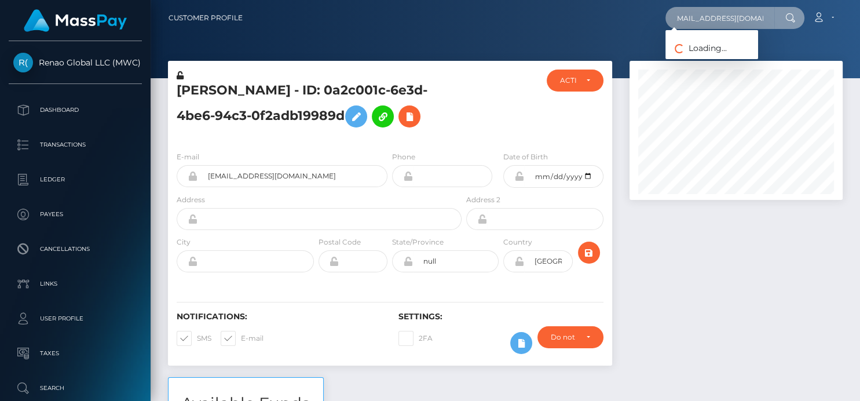
type input "max.leggett13@gmail.com"
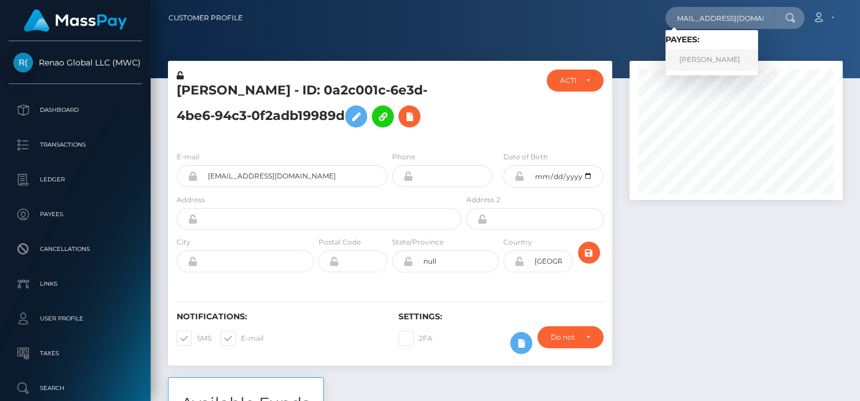
scroll to position [0, 0]
click at [694, 58] on link "maximiliano leggett Yamal" at bounding box center [711, 59] width 93 height 21
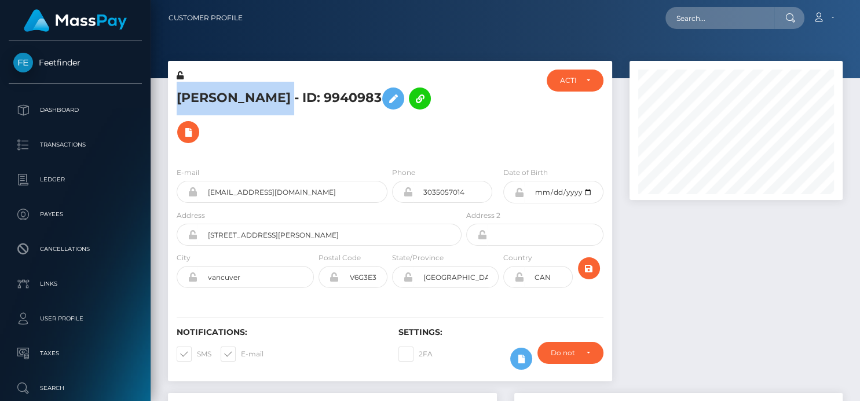
scroll to position [139, 213]
click at [195, 125] on icon at bounding box center [188, 132] width 14 height 14
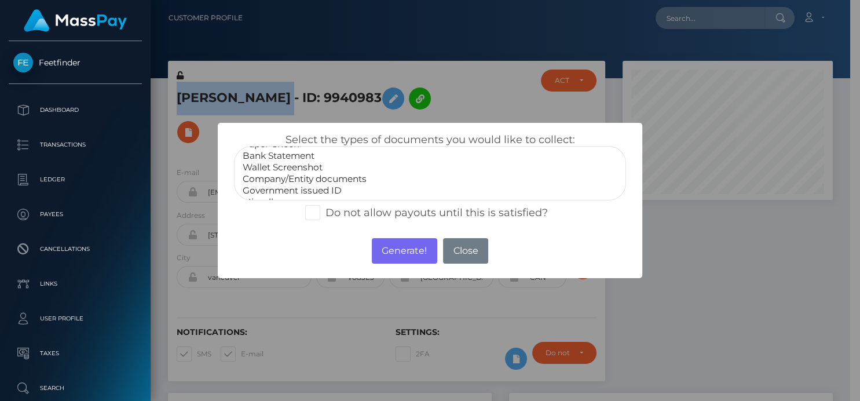
scroll to position [22, 0]
select select "Miscellaneous"
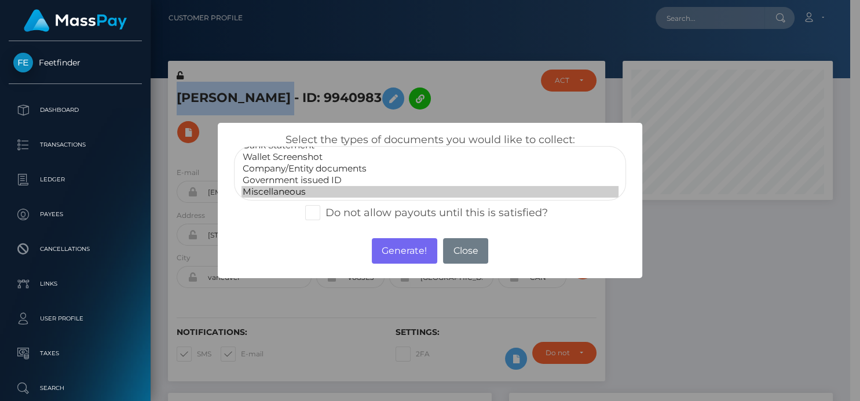
click at [307, 187] on option "Miscellaneous" at bounding box center [429, 192] width 376 height 12
click at [395, 254] on button "Generate!" at bounding box center [404, 250] width 65 height 25
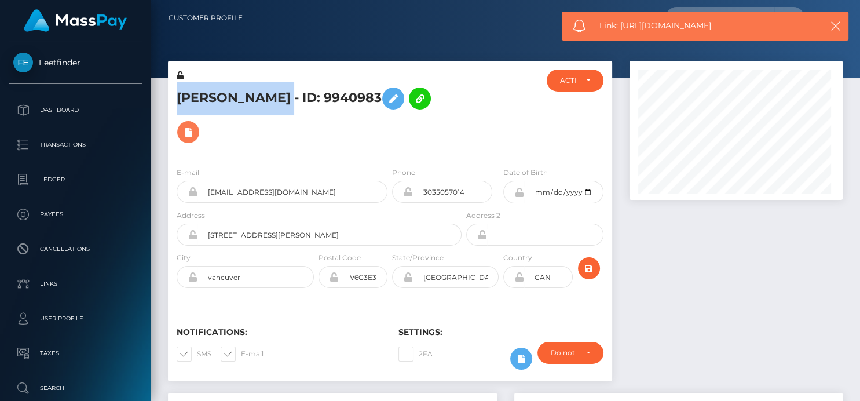
scroll to position [139, 213]
drag, startPoint x: 728, startPoint y: 28, endPoint x: 622, endPoint y: 25, distance: 106.0
click at [622, 25] on span "Link: https://l.maspay.io/Ukz3z" at bounding box center [704, 26] width 211 height 12
copy span "https://l.maspay.io/Ukz3z"
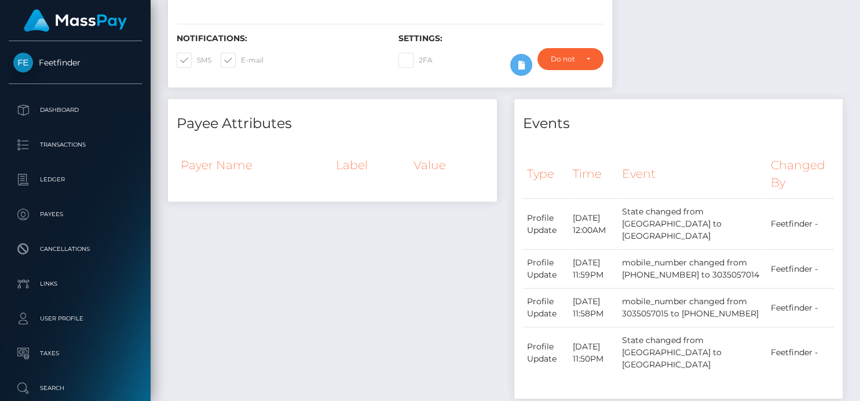
scroll to position [0, 0]
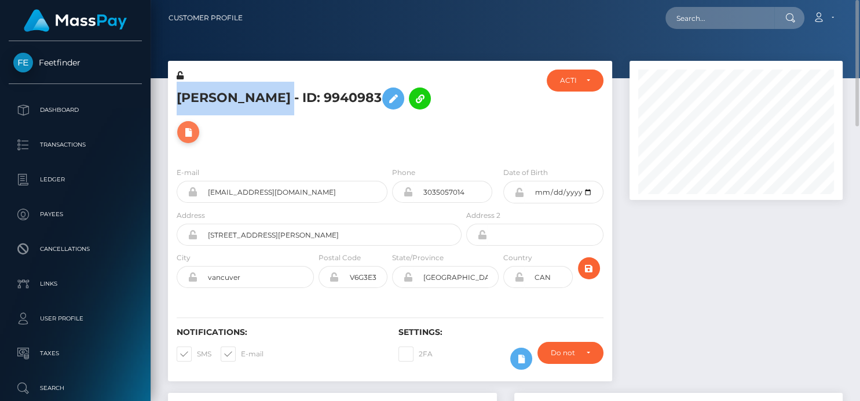
click at [195, 125] on icon at bounding box center [188, 132] width 14 height 14
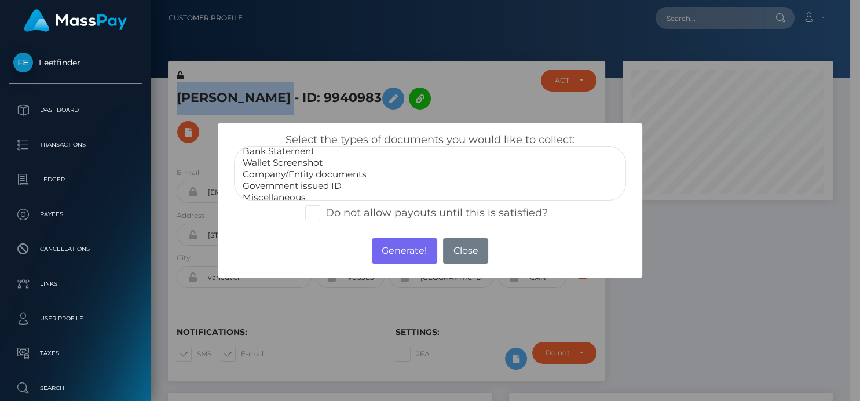
scroll to position [22, 0]
select select "Government issued ID"
click at [315, 179] on option "Government issued ID" at bounding box center [429, 180] width 376 height 12
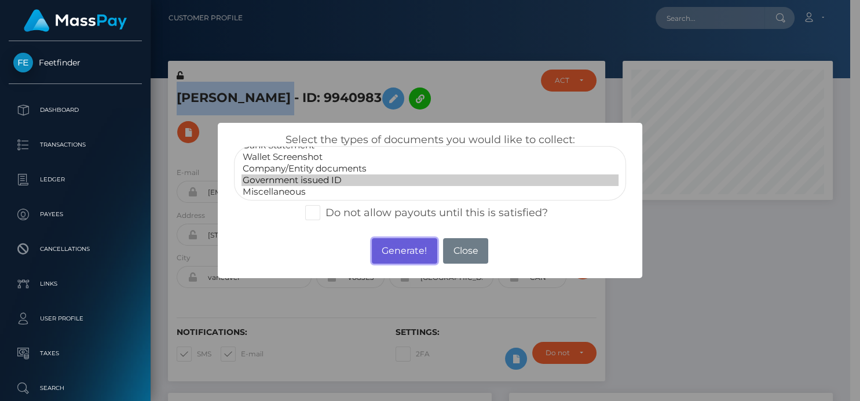
click at [390, 246] on button "Generate!" at bounding box center [404, 250] width 65 height 25
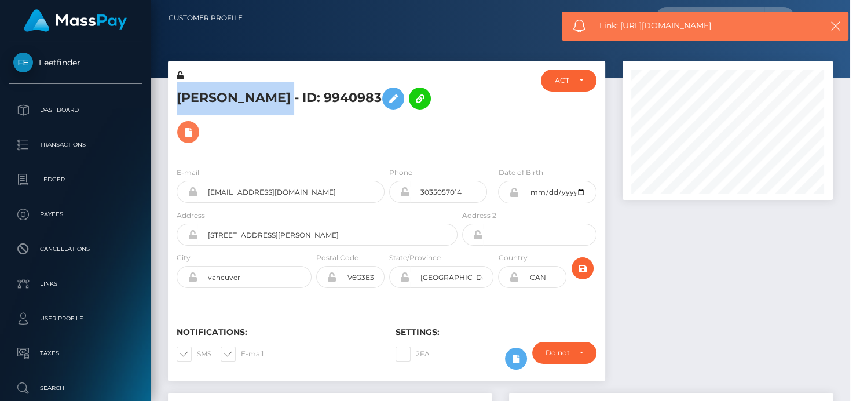
scroll to position [139, 213]
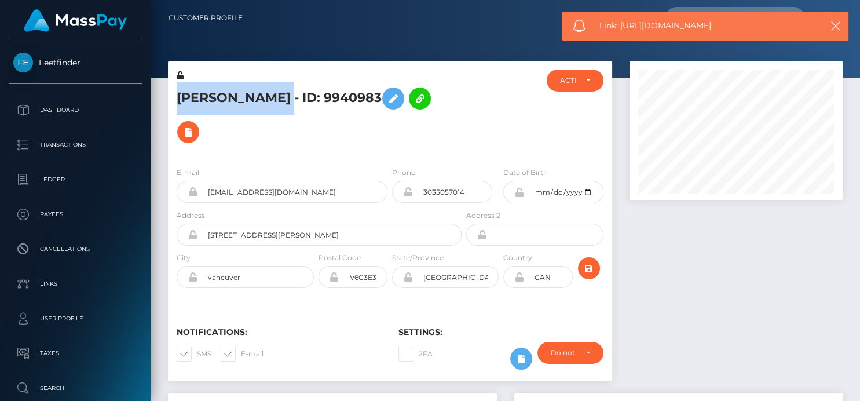
drag, startPoint x: 733, startPoint y: 27, endPoint x: 621, endPoint y: 26, distance: 111.8
click at [621, 26] on span "Link: https://l.maspay.io/Ikz8I" at bounding box center [704, 26] width 211 height 12
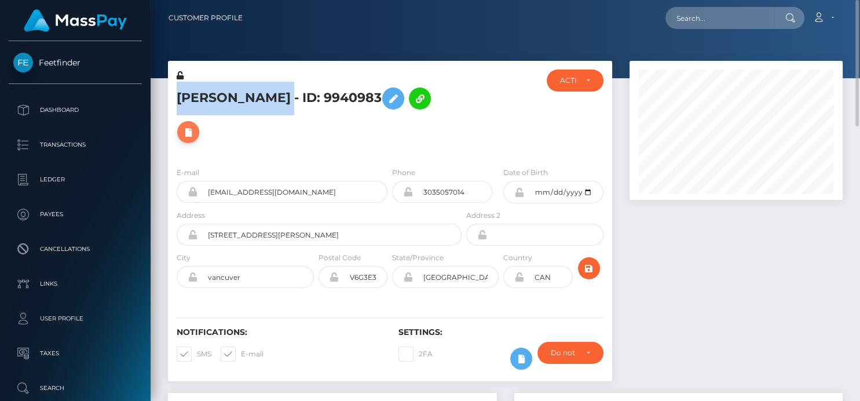
click at [199, 121] on button at bounding box center [188, 132] width 22 height 22
select select
